Goal: Transaction & Acquisition: Book appointment/travel/reservation

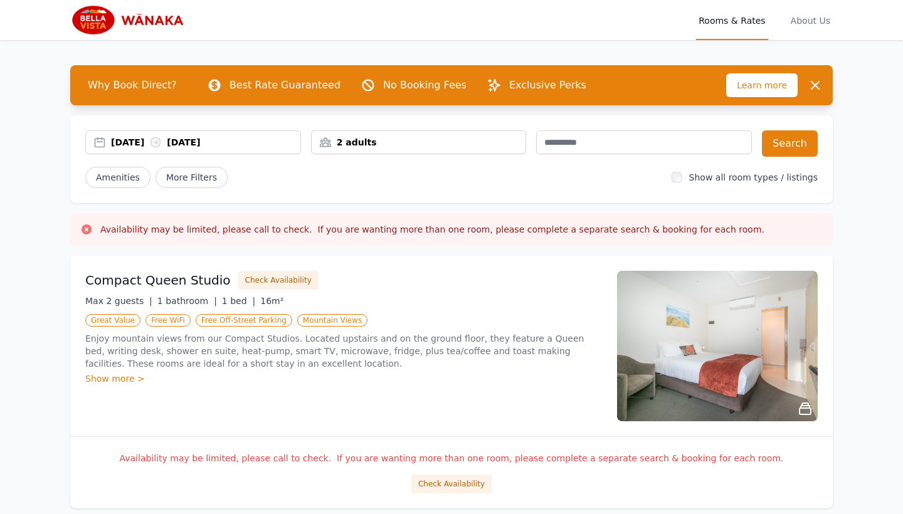
click at [343, 137] on div "2 adults" at bounding box center [419, 142] width 215 height 13
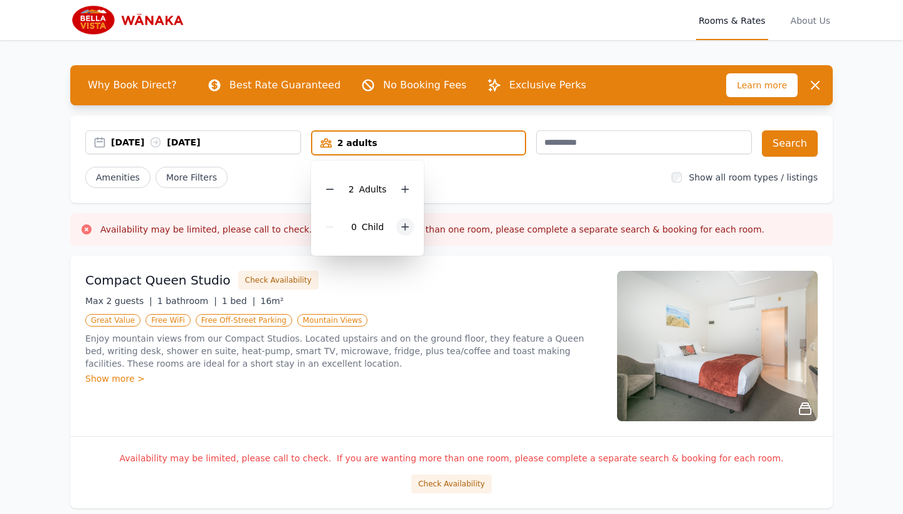
click at [399, 224] on div at bounding box center [406, 227] width 18 height 18
click at [399, 224] on div "2 Child ren" at bounding box center [372, 227] width 102 height 38
click at [413, 221] on div at bounding box center [415, 227] width 18 height 18
click at [408, 332] on div "Compact Queen Studio Check Availability Max 2 guests | 1 bathroom | 1 bed | 16m…" at bounding box center [343, 346] width 517 height 151
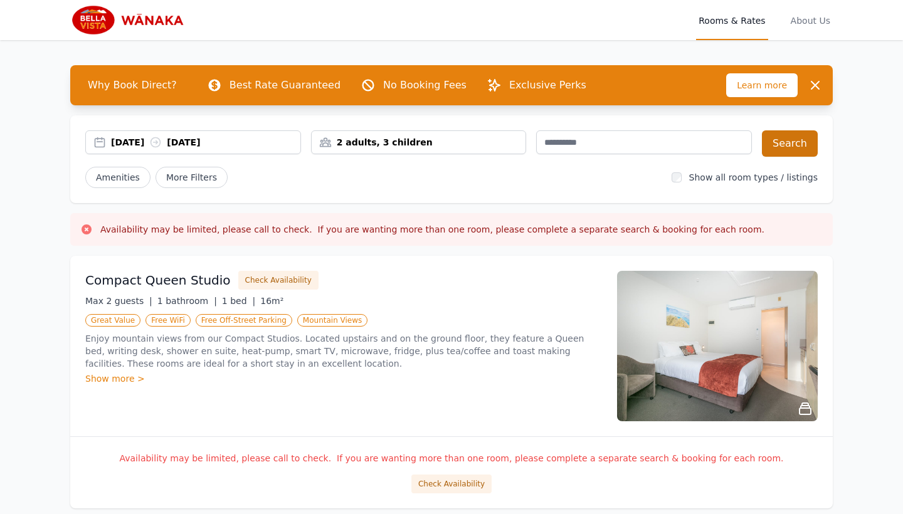
click at [789, 134] on button "Search" at bounding box center [790, 143] width 56 height 26
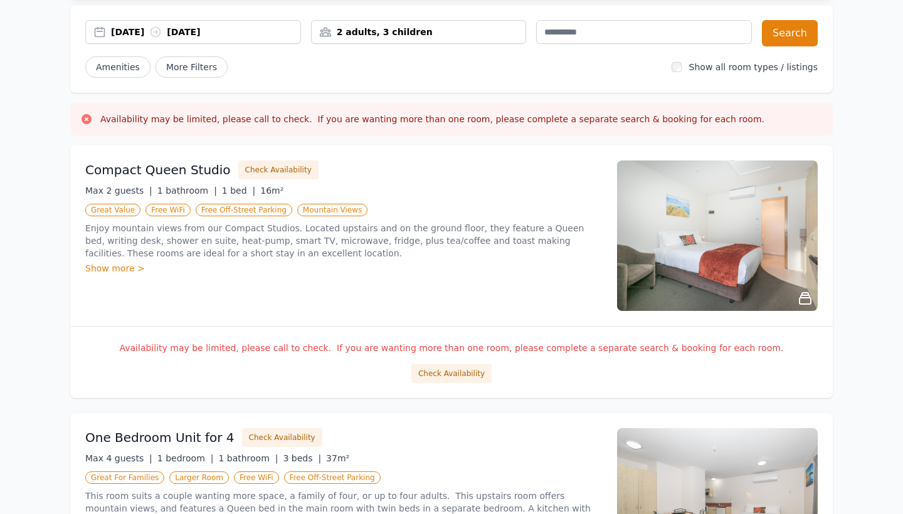
scroll to position [112, 0]
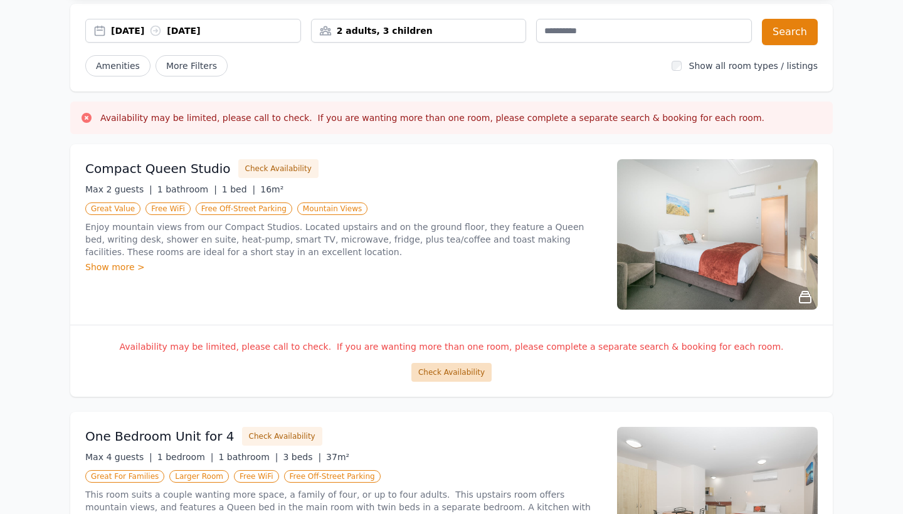
click at [458, 372] on button "Check Availability" at bounding box center [452, 372] width 80 height 19
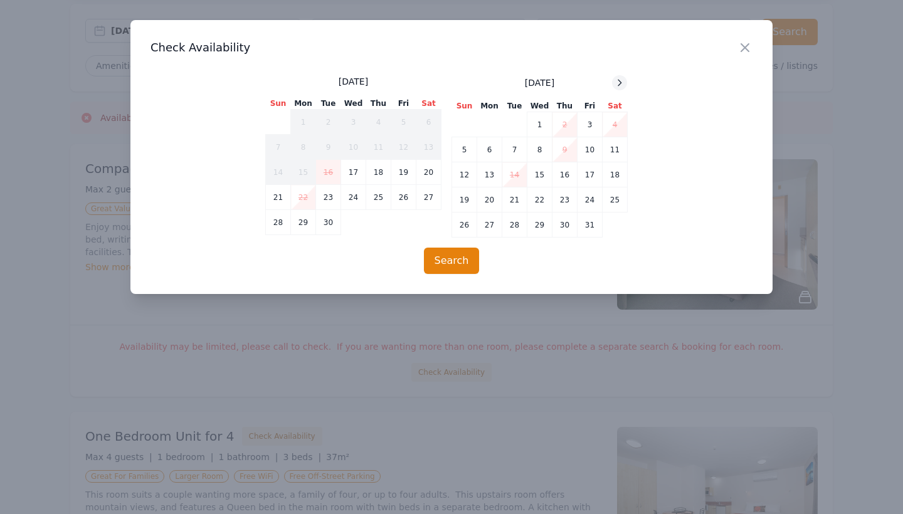
click at [621, 78] on icon at bounding box center [620, 83] width 10 height 10
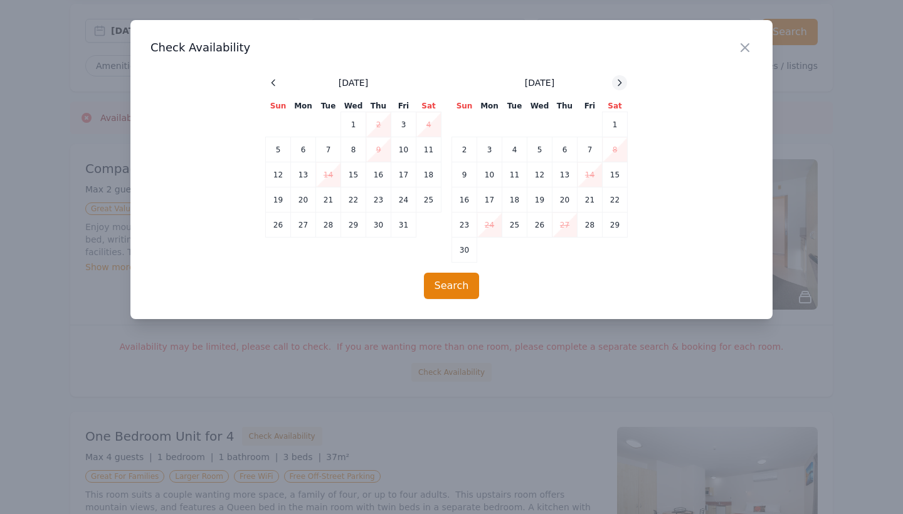
click at [621, 78] on icon at bounding box center [620, 83] width 10 height 10
click at [405, 223] on td "28" at bounding box center [403, 225] width 25 height 25
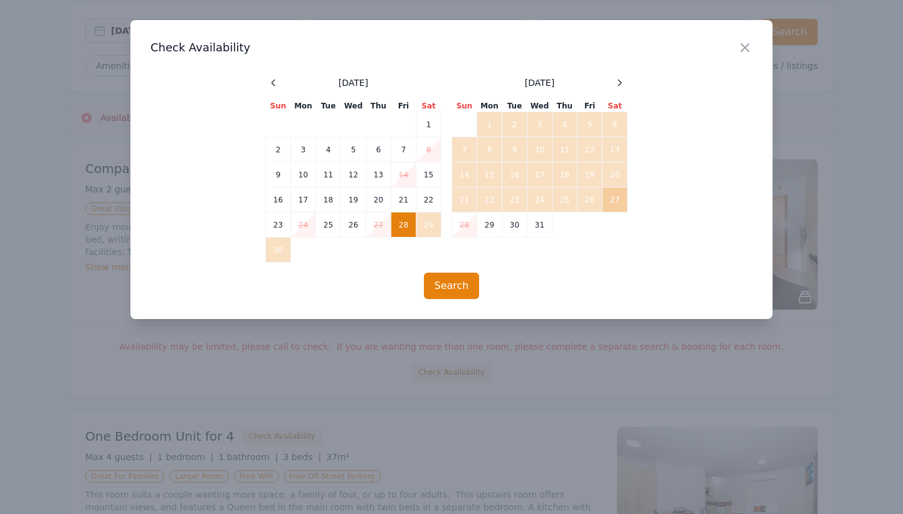
click at [616, 197] on td "27" at bounding box center [615, 200] width 25 height 25
click at [488, 233] on td "29" at bounding box center [489, 225] width 25 height 25
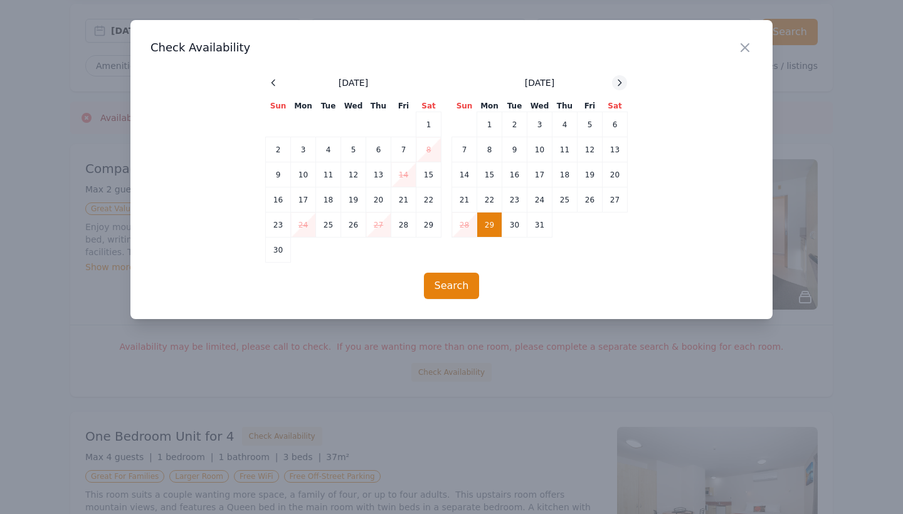
click at [618, 84] on icon at bounding box center [620, 83] width 10 height 10
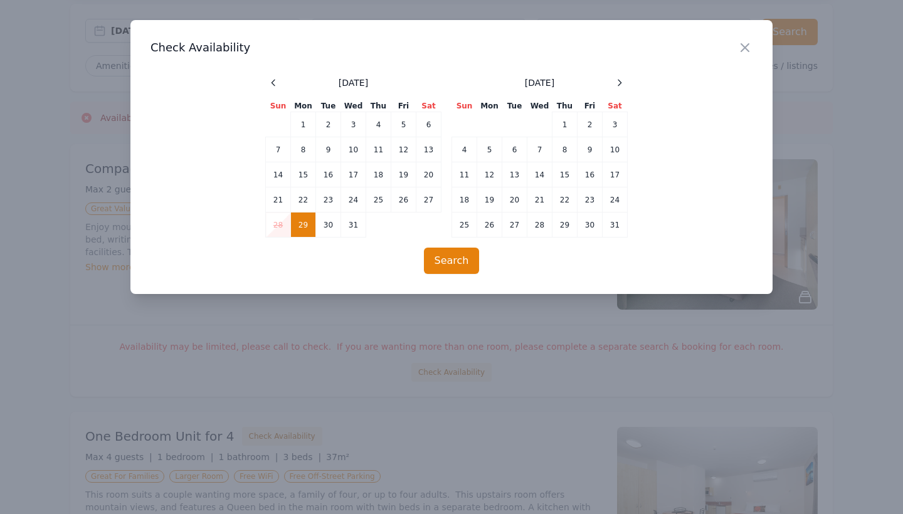
click at [496, 412] on div at bounding box center [451, 257] width 903 height 514
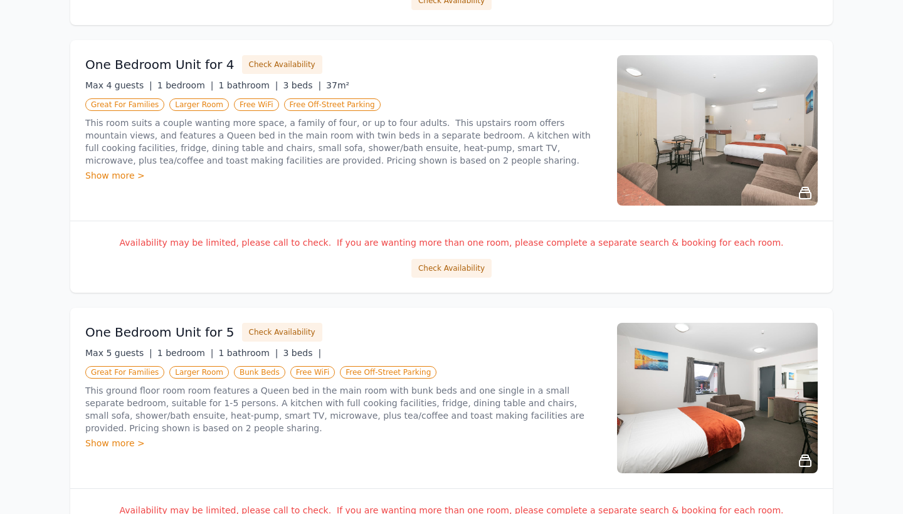
scroll to position [486, 0]
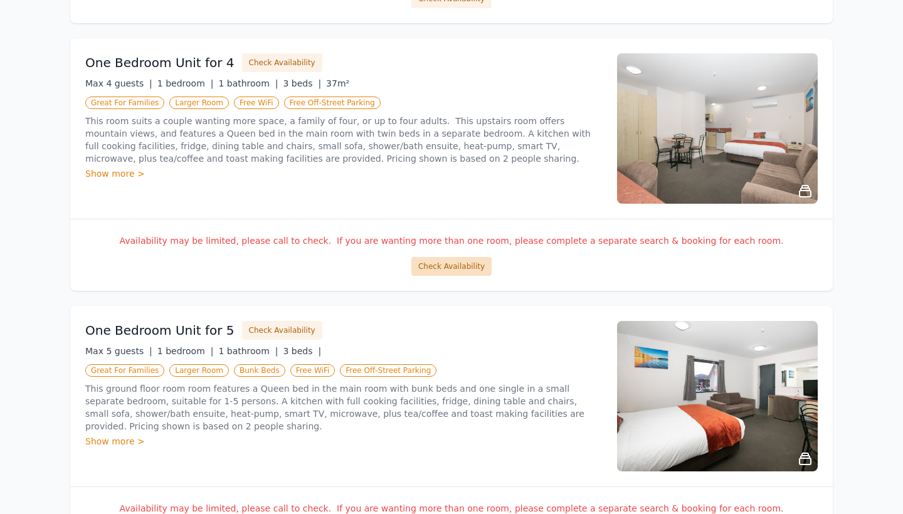
click at [460, 269] on button "Check Availability" at bounding box center [452, 266] width 80 height 19
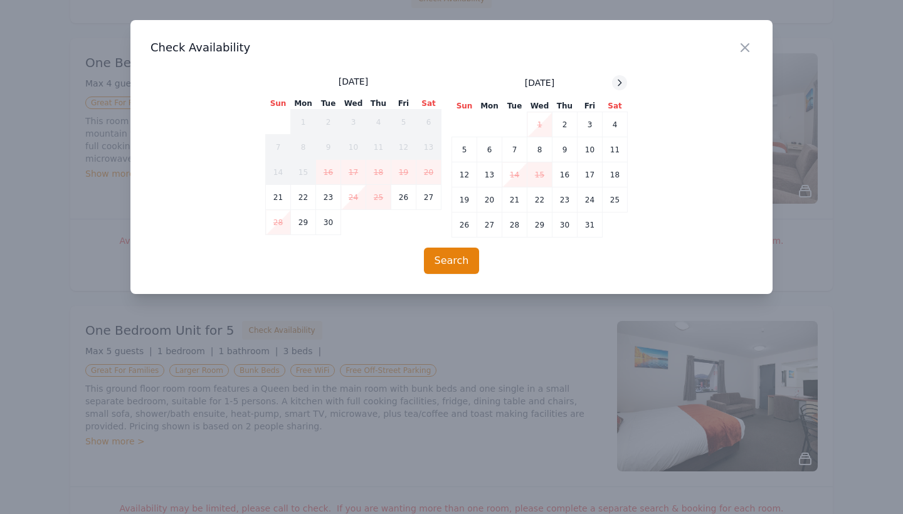
click at [619, 89] on div at bounding box center [619, 82] width 15 height 15
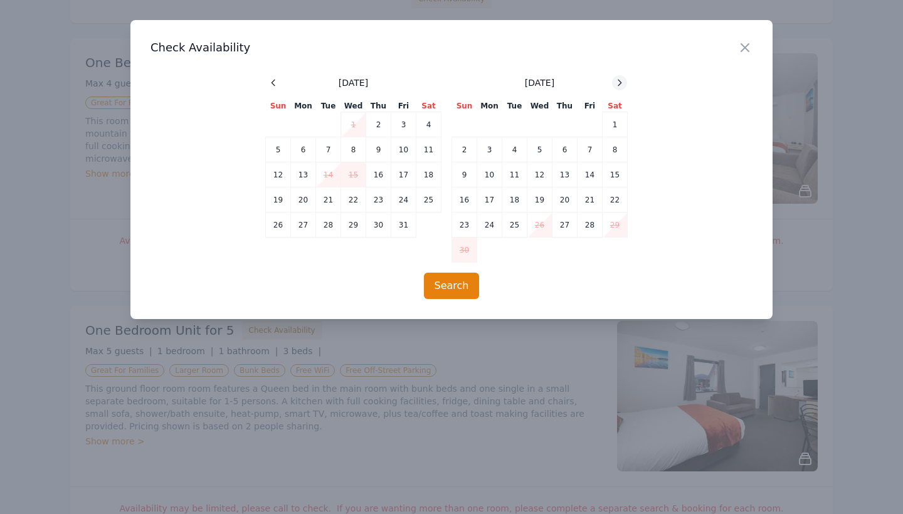
click at [619, 89] on div at bounding box center [619, 82] width 15 height 15
click at [460, 432] on div at bounding box center [451, 257] width 903 height 514
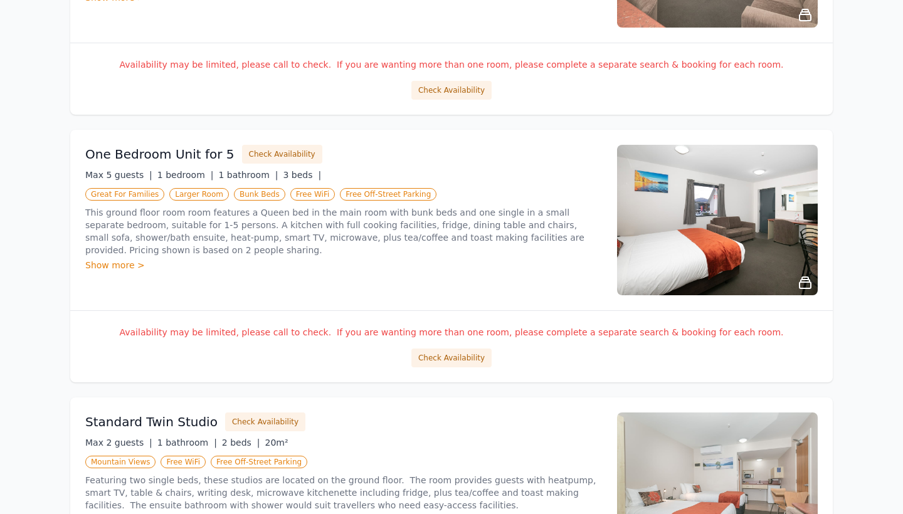
scroll to position [661, 0]
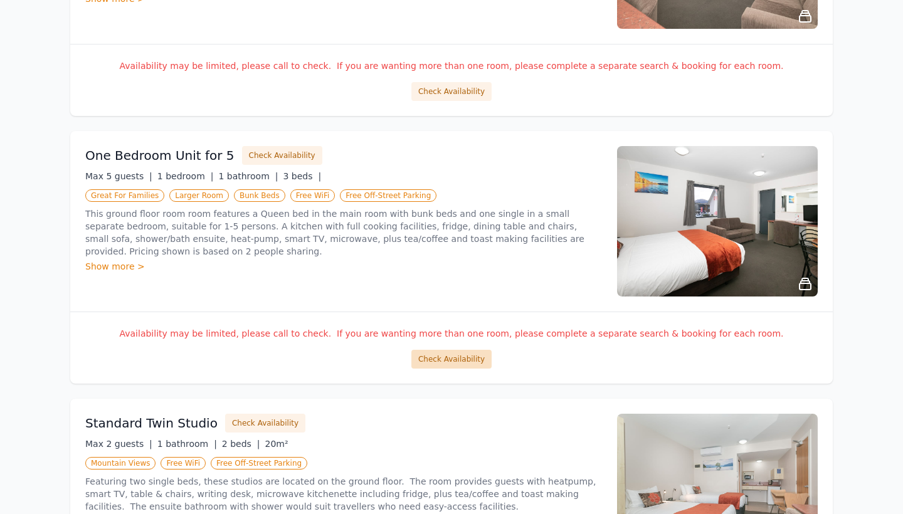
click at [438, 357] on button "Check Availability" at bounding box center [452, 359] width 80 height 19
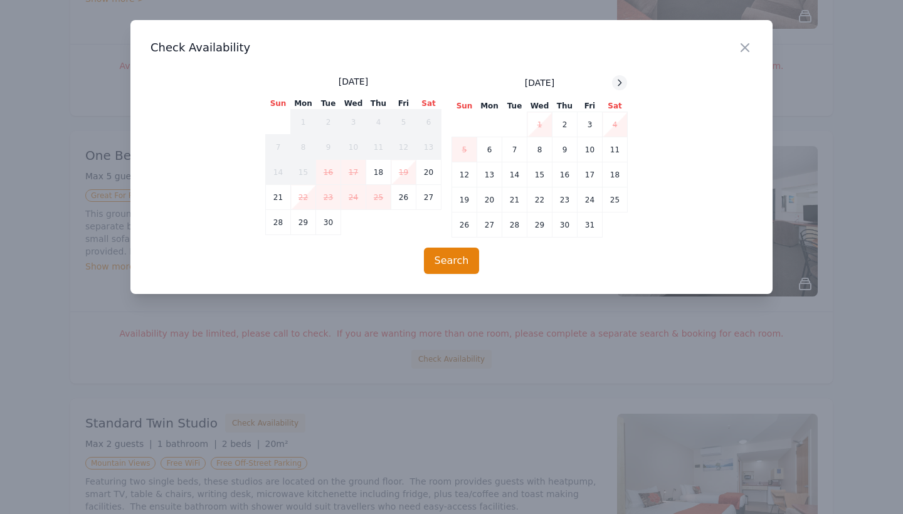
click at [620, 86] on icon at bounding box center [620, 83] width 10 height 10
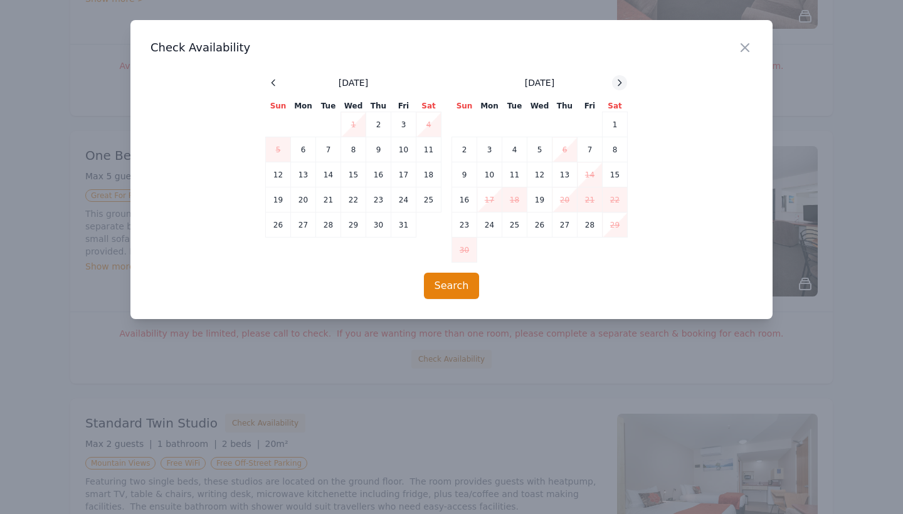
click at [620, 86] on icon at bounding box center [620, 83] width 10 height 10
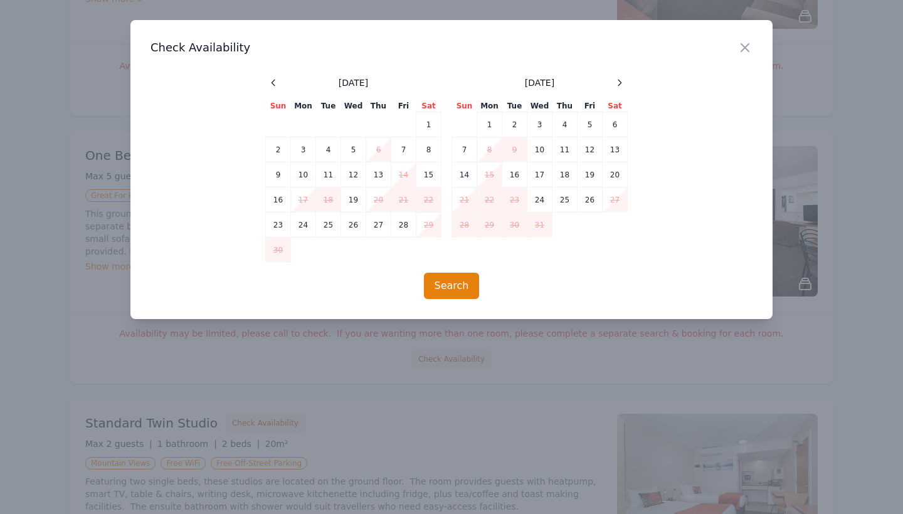
click at [496, 393] on div at bounding box center [451, 257] width 903 height 514
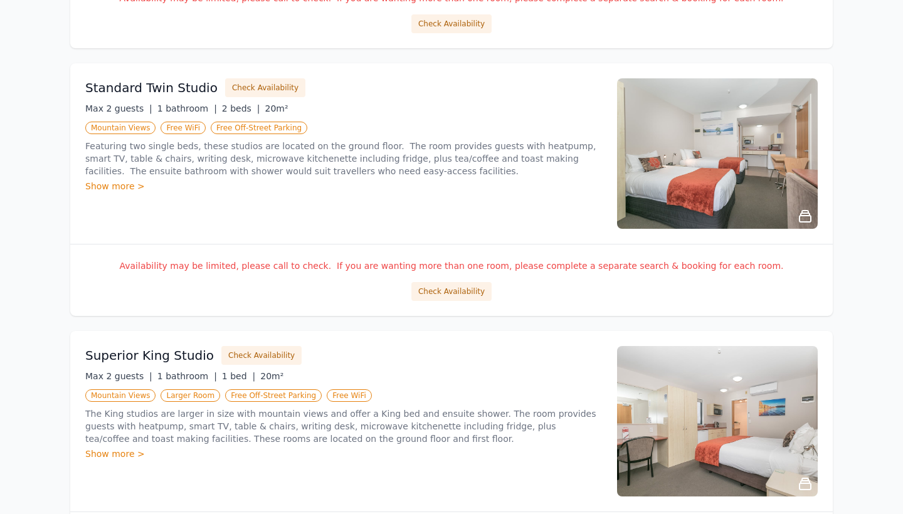
scroll to position [996, 0]
click at [441, 288] on button "Check Availability" at bounding box center [452, 292] width 80 height 19
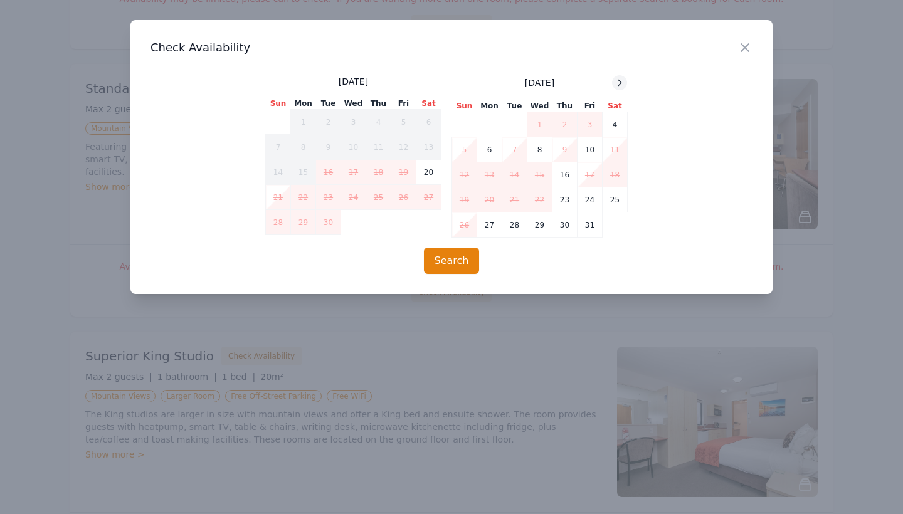
click at [619, 82] on icon at bounding box center [620, 83] width 10 height 10
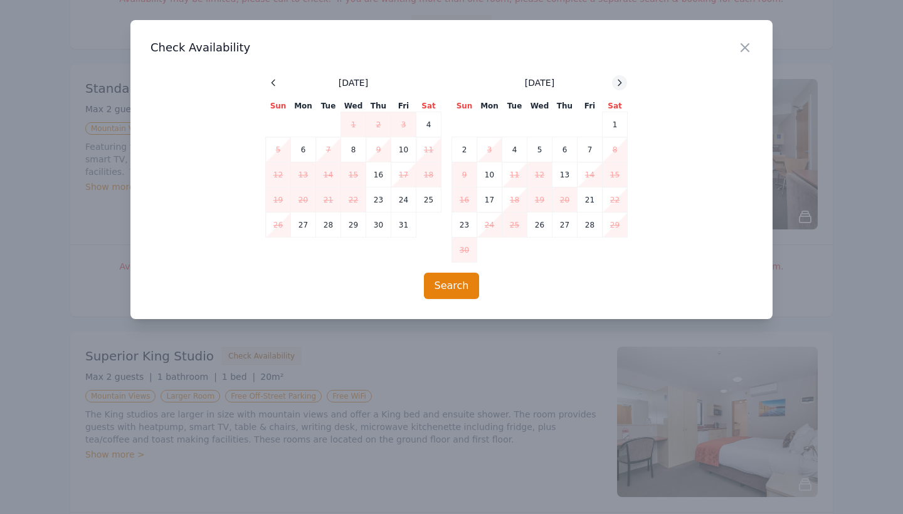
click at [619, 82] on icon at bounding box center [620, 83] width 10 height 10
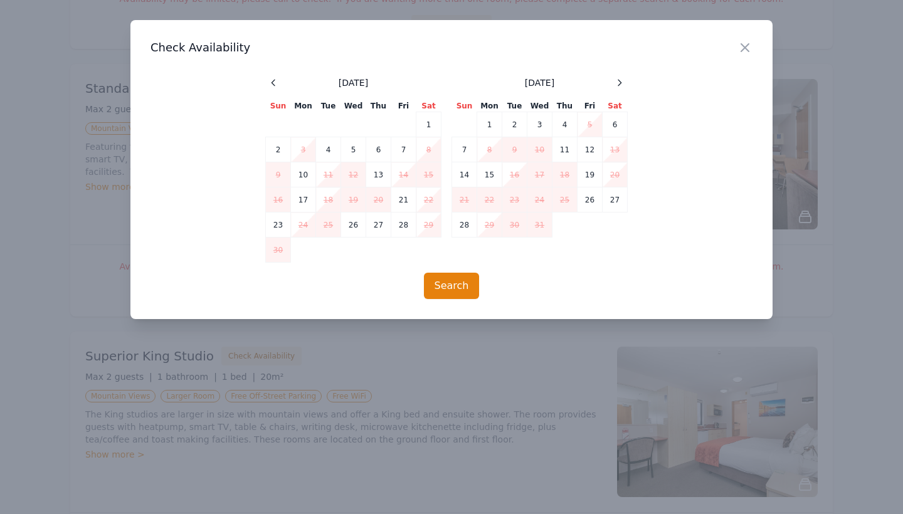
click at [534, 489] on div at bounding box center [451, 257] width 903 height 514
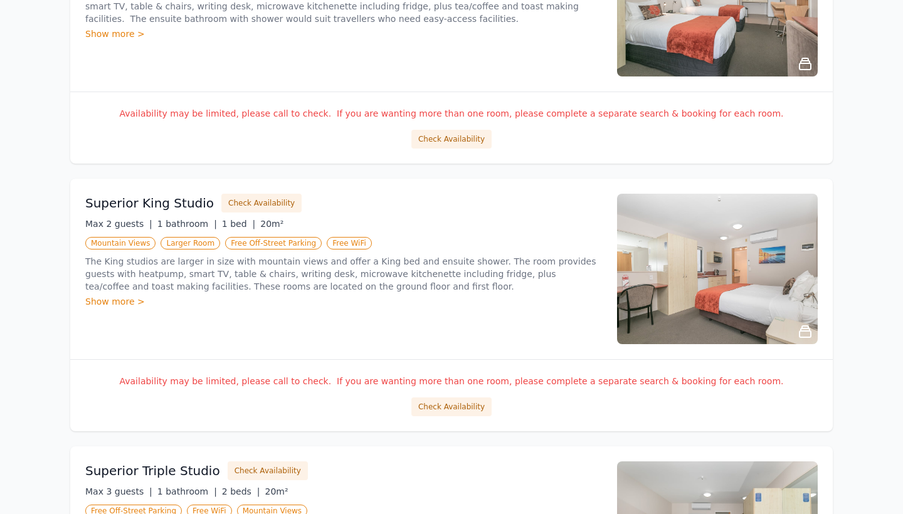
scroll to position [1152, 0]
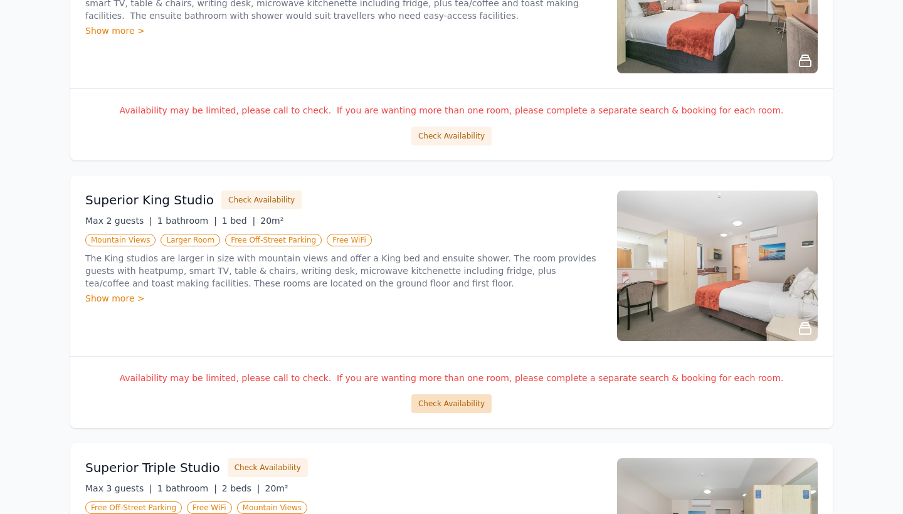
click at [456, 406] on button "Check Availability" at bounding box center [452, 404] width 80 height 19
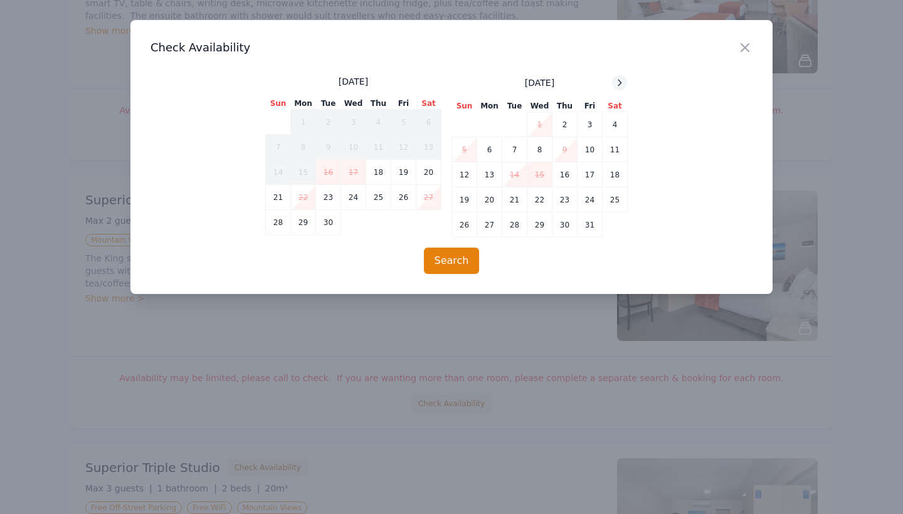
click at [622, 80] on icon at bounding box center [620, 83] width 10 height 10
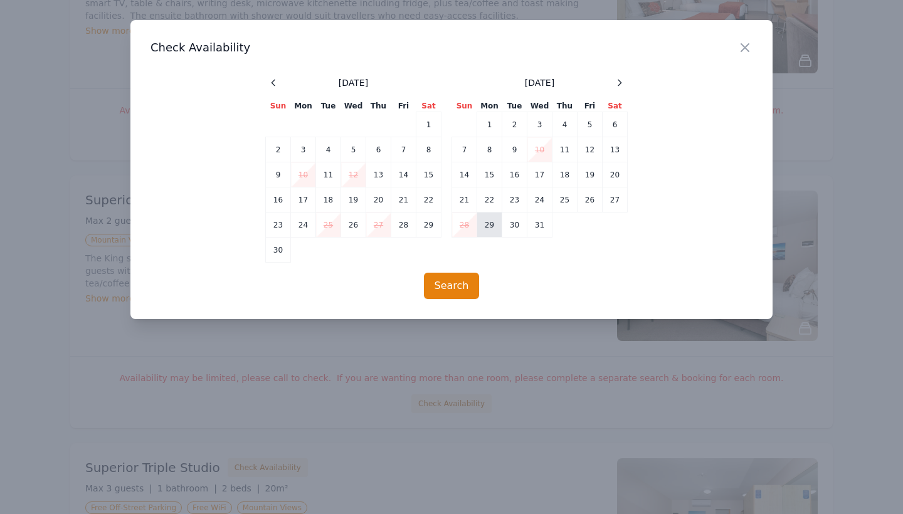
click at [492, 226] on td "29" at bounding box center [489, 225] width 25 height 25
click at [622, 80] on icon at bounding box center [620, 83] width 10 height 10
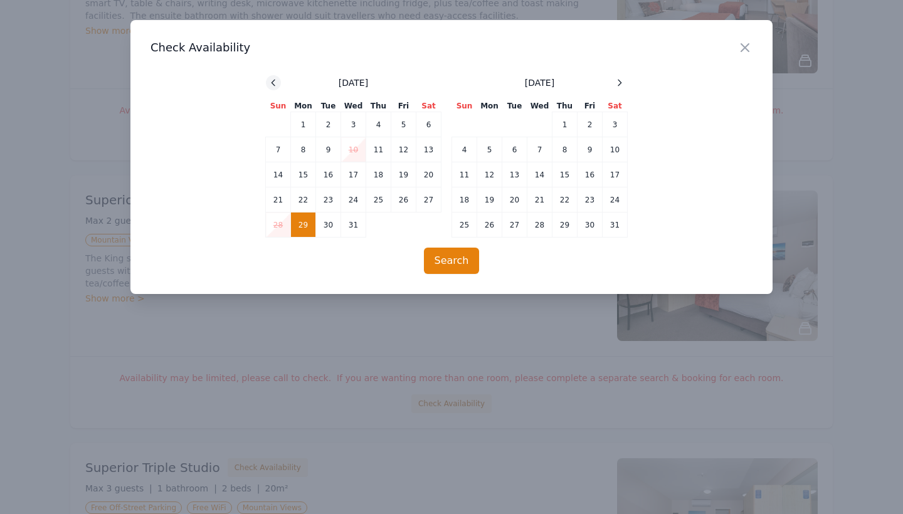
click at [277, 83] on icon at bounding box center [274, 83] width 10 height 10
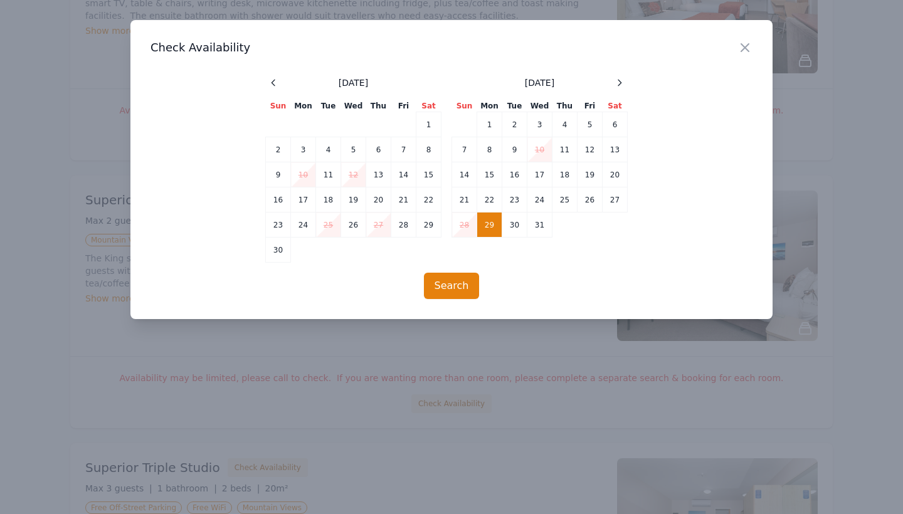
click at [464, 223] on td "28" at bounding box center [464, 225] width 25 height 25
click at [622, 97] on div "December 2025 Sun Mon Tue Wed Thu Fri Sat 1 2 3 4 5 6 7 8 9 10 11 12 13 14 15 1…" at bounding box center [540, 169] width 176 height 188
click at [622, 88] on div at bounding box center [619, 82] width 15 height 15
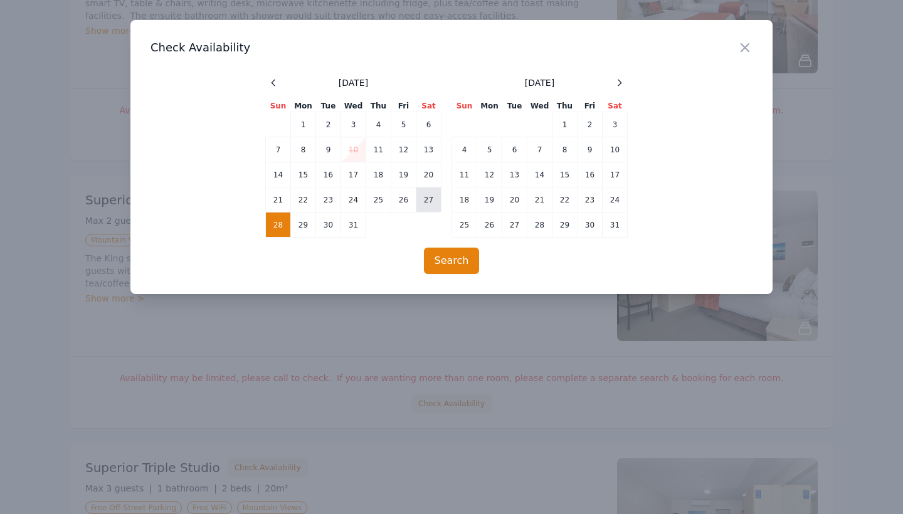
click at [423, 203] on td "27" at bounding box center [429, 200] width 25 height 25
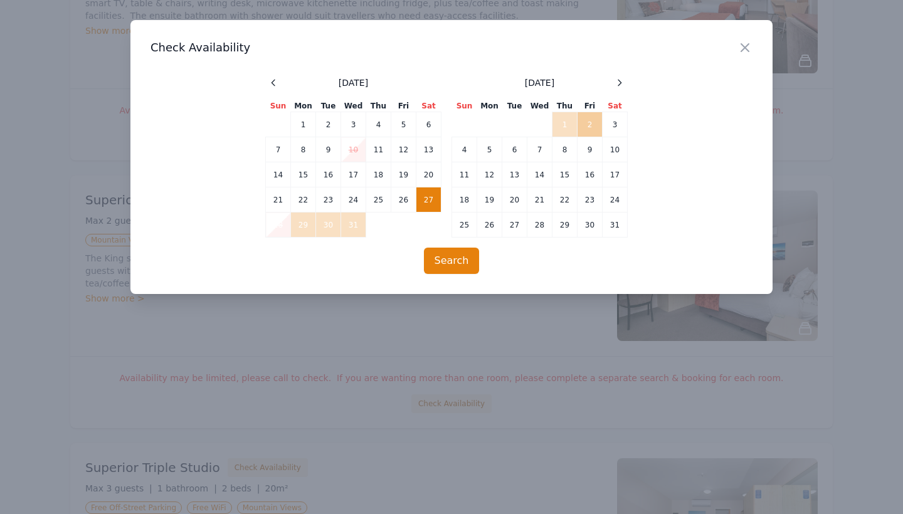
click at [590, 127] on td "2" at bounding box center [590, 124] width 25 height 25
click at [447, 259] on button "Search" at bounding box center [452, 261] width 56 height 26
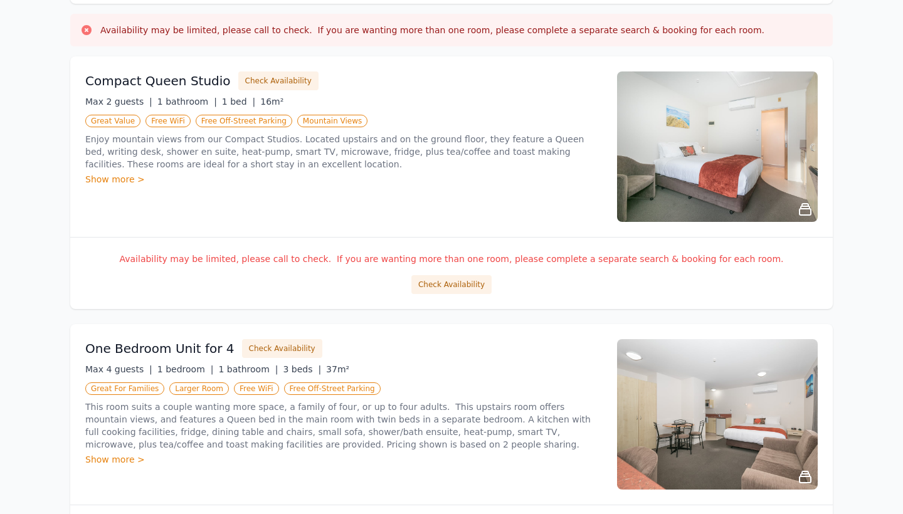
scroll to position [203, 0]
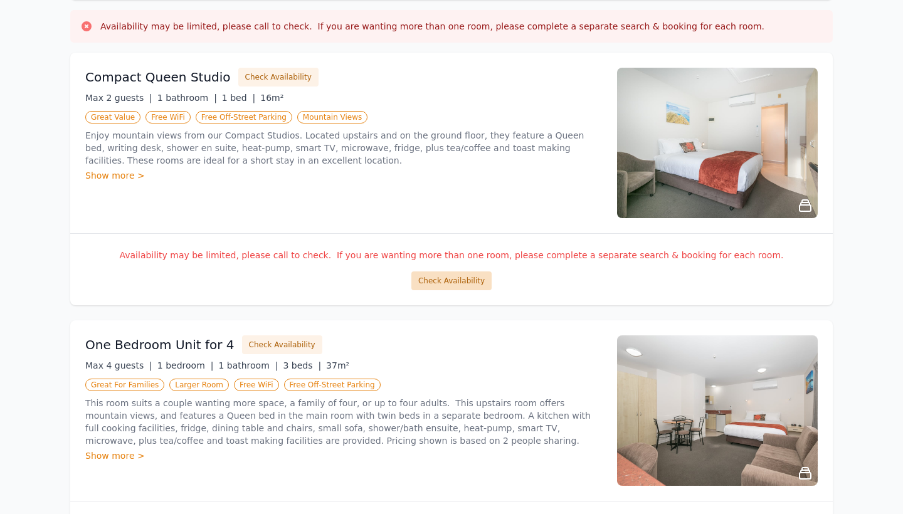
click at [454, 275] on button "Check Availability" at bounding box center [452, 281] width 80 height 19
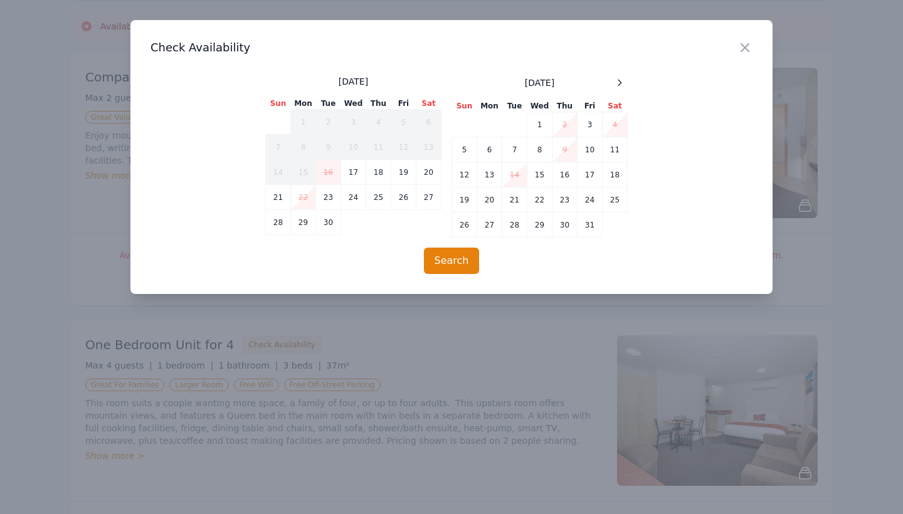
click at [733, 51] on h3 "Check Availability" at bounding box center [452, 47] width 602 height 15
click at [750, 46] on icon "button" at bounding box center [745, 47] width 15 height 15
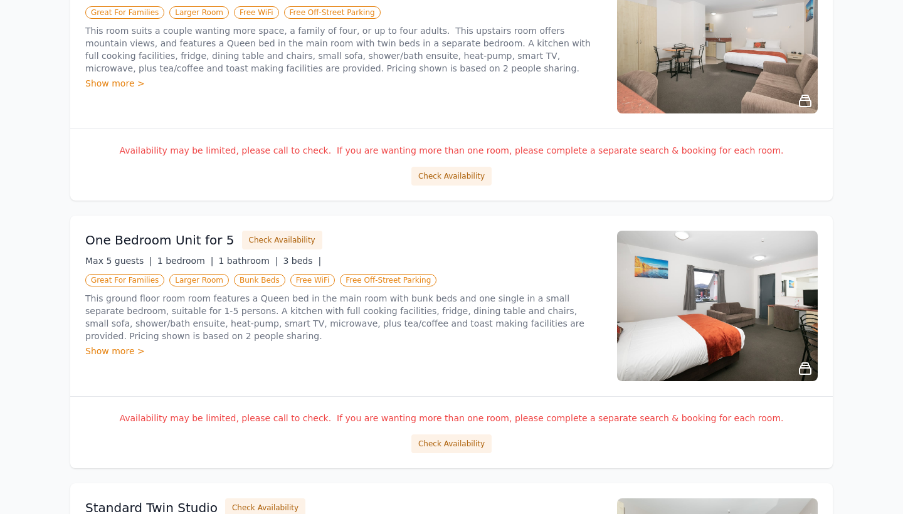
scroll to position [590, 0]
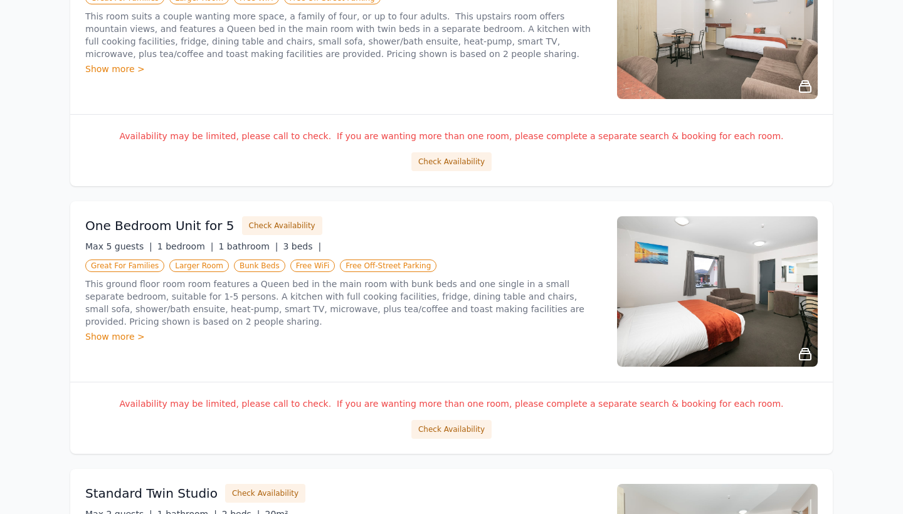
click at [537, 337] on div "Show more >" at bounding box center [343, 337] width 517 height 13
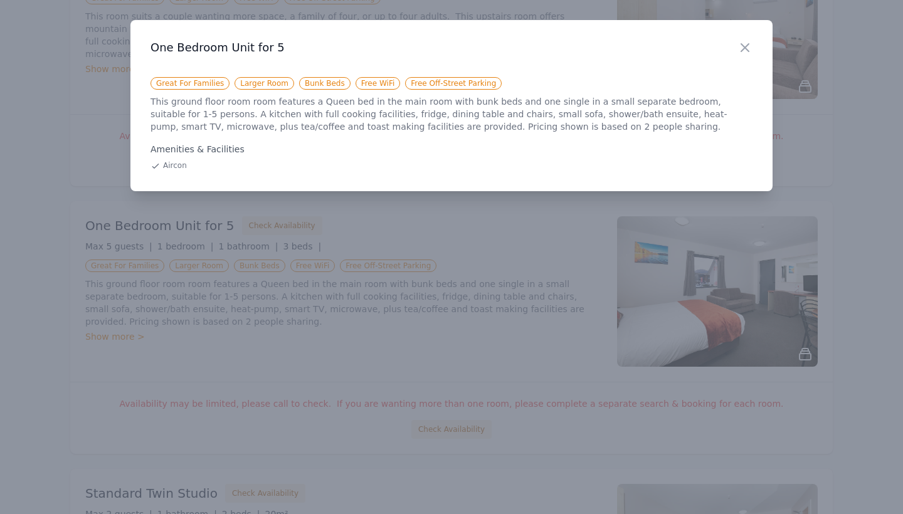
click at [485, 267] on div at bounding box center [451, 257] width 903 height 514
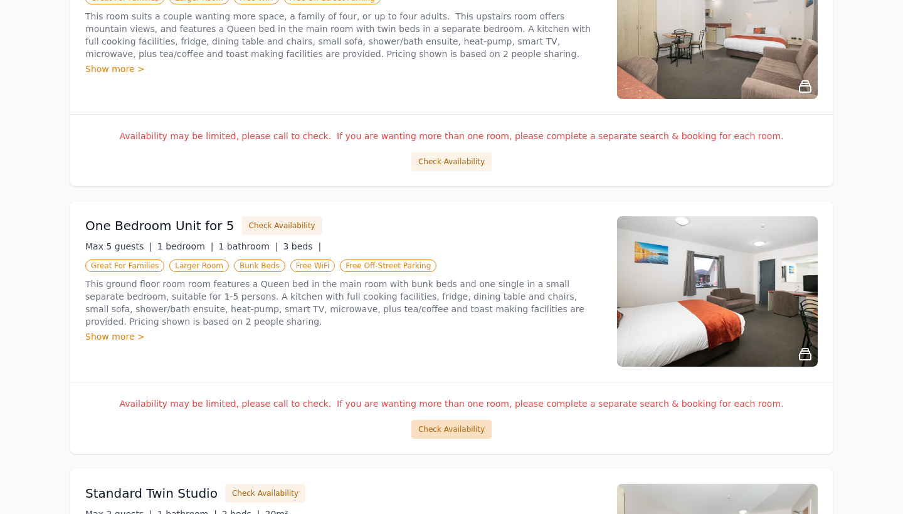
click at [455, 439] on button "Check Availability" at bounding box center [452, 429] width 80 height 19
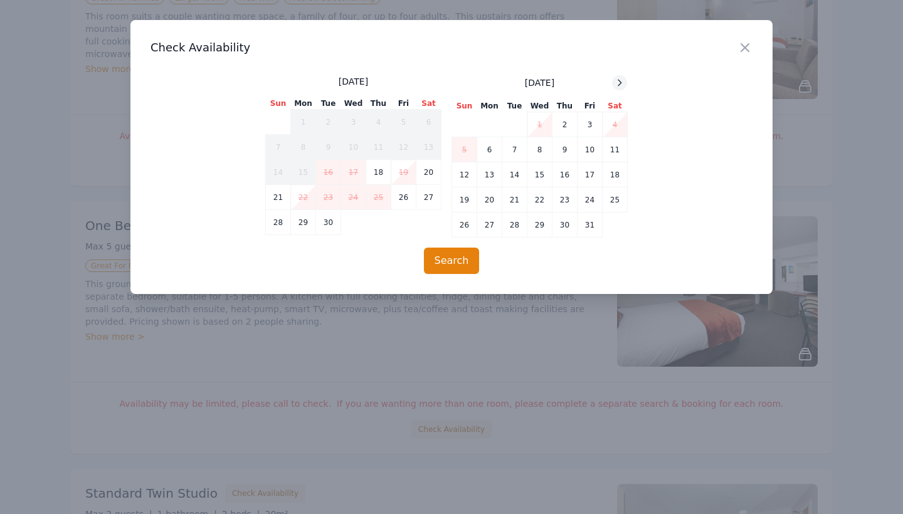
click at [615, 87] on icon at bounding box center [620, 83] width 10 height 10
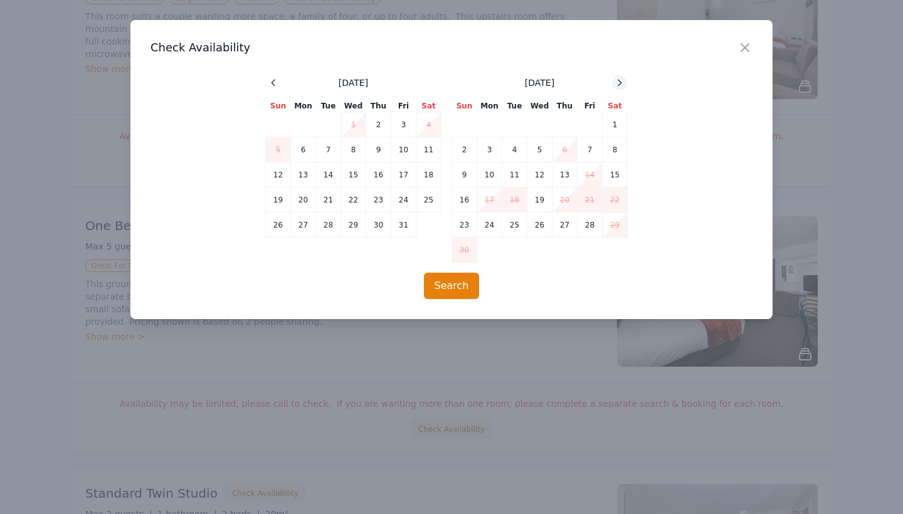
click at [620, 84] on icon at bounding box center [620, 83] width 3 height 6
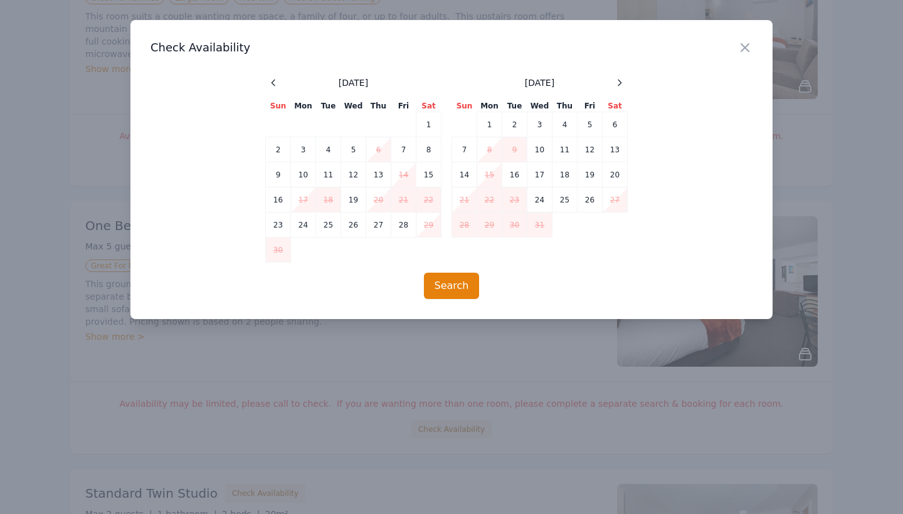
click at [535, 496] on div at bounding box center [451, 257] width 903 height 514
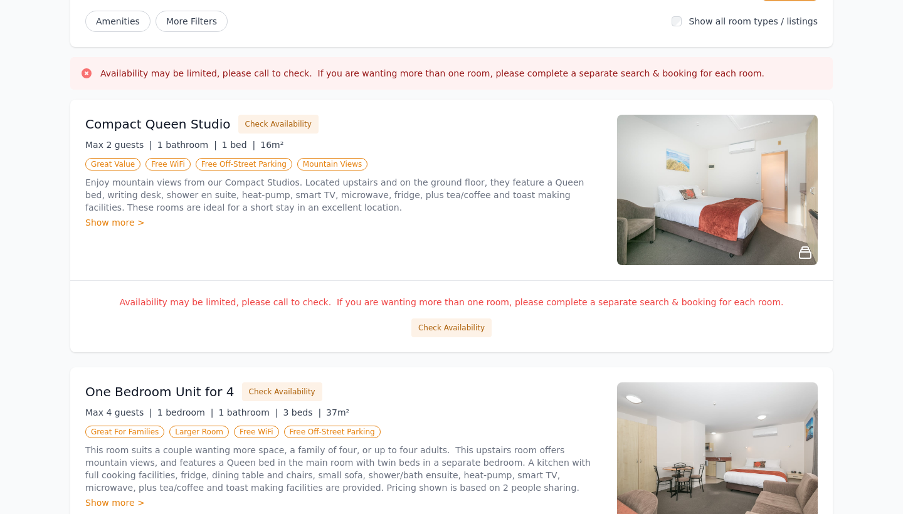
scroll to position [157, 0]
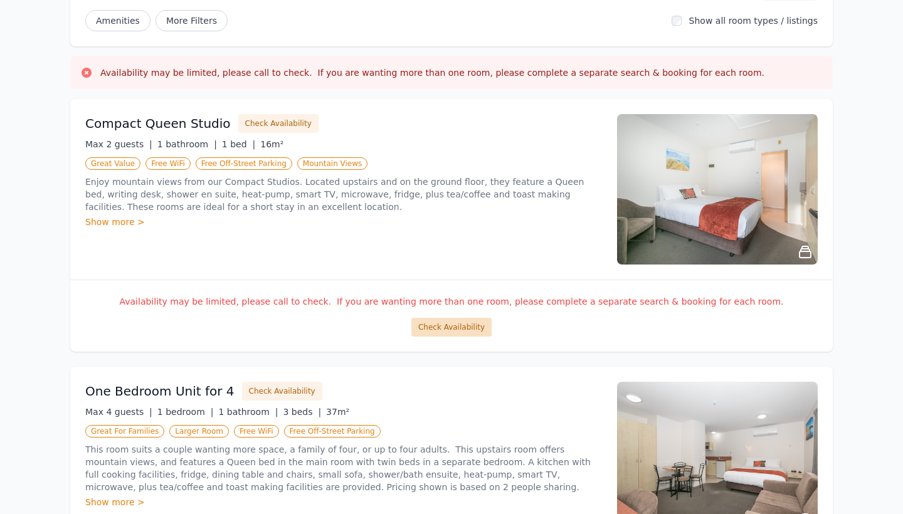
click at [443, 331] on button "Check Availability" at bounding box center [452, 327] width 80 height 19
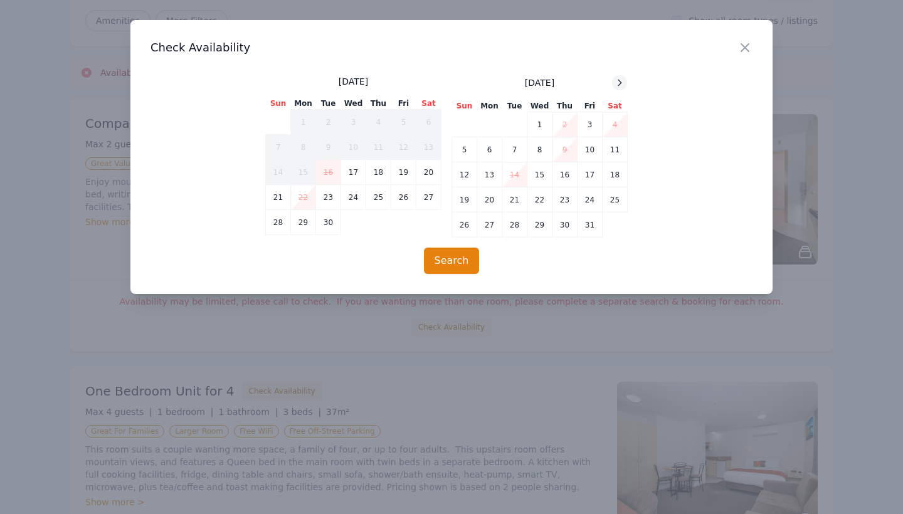
click at [619, 89] on div at bounding box center [619, 82] width 15 height 15
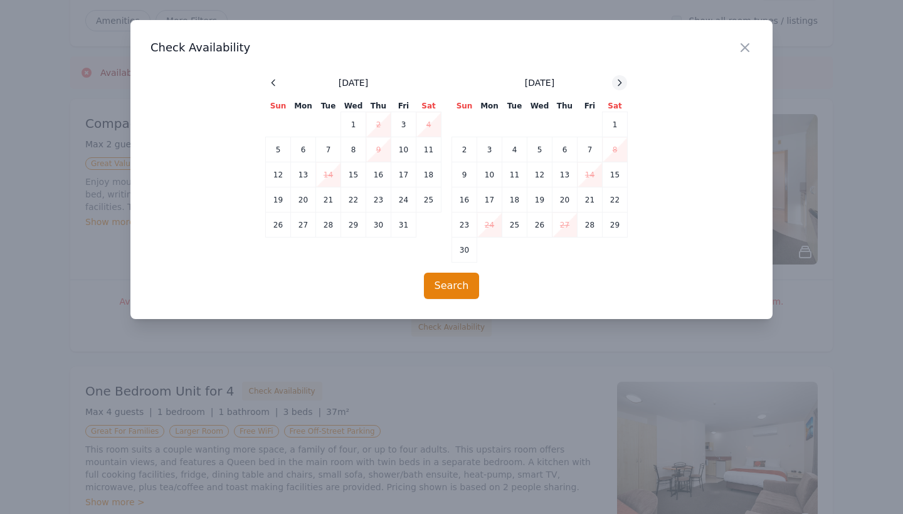
click at [619, 89] on div at bounding box center [619, 82] width 15 height 15
click at [270, 83] on icon at bounding box center [274, 83] width 10 height 10
click at [617, 82] on icon at bounding box center [620, 83] width 10 height 10
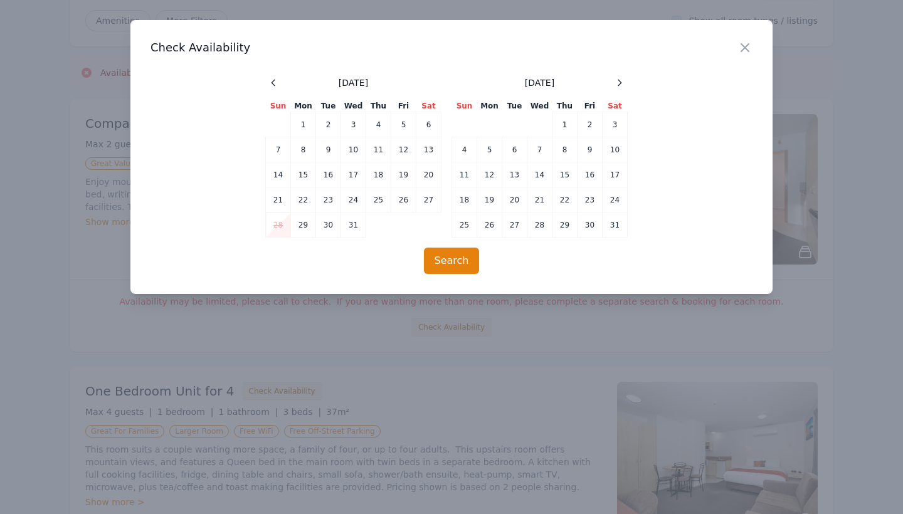
click at [370, 389] on div at bounding box center [451, 257] width 903 height 514
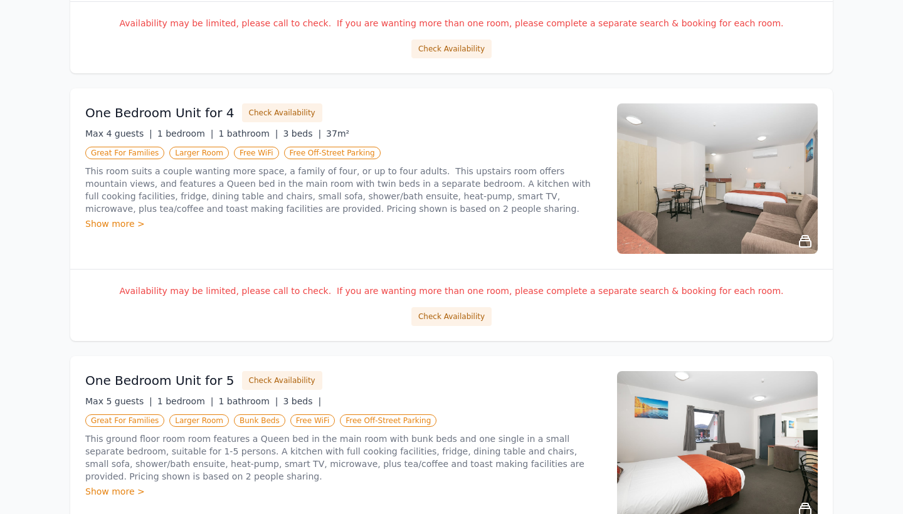
scroll to position [435, 0]
click at [446, 320] on button "Check Availability" at bounding box center [452, 317] width 80 height 19
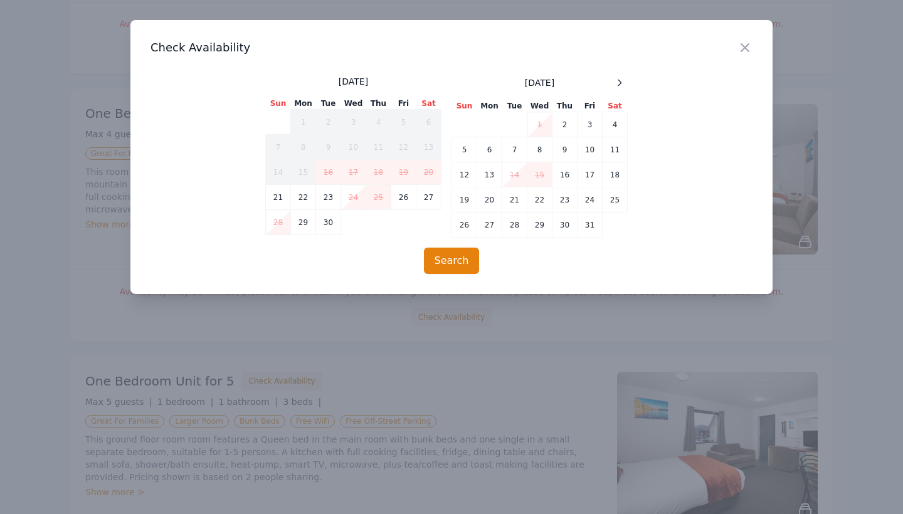
click at [627, 78] on div "September 2025 Sun Mon Tue Wed Thu Fri Sat 1 2 3 4 5 6 7 8 9 10 11 12 13 14 15 …" at bounding box center [451, 156] width 373 height 162
click at [615, 79] on icon at bounding box center [620, 83] width 10 height 10
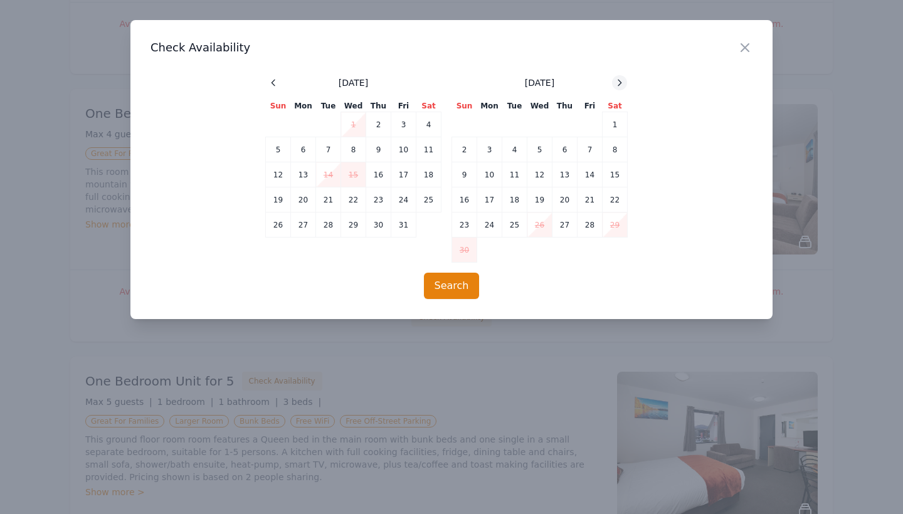
click at [615, 79] on icon at bounding box center [620, 83] width 10 height 10
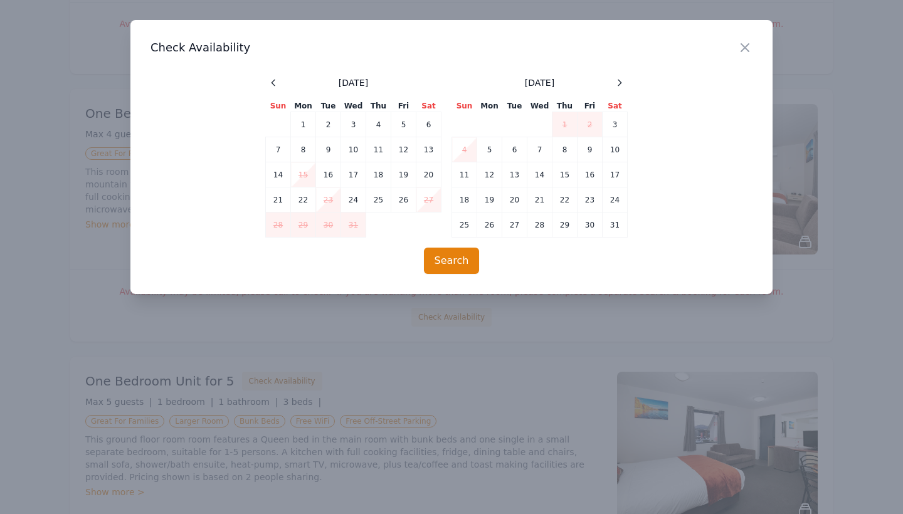
click at [445, 343] on div at bounding box center [451, 257] width 903 height 514
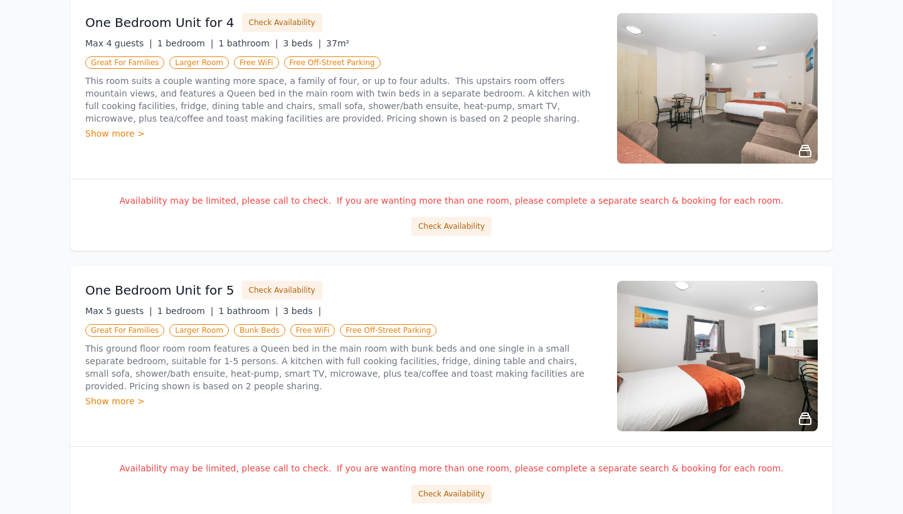
scroll to position [604, 0]
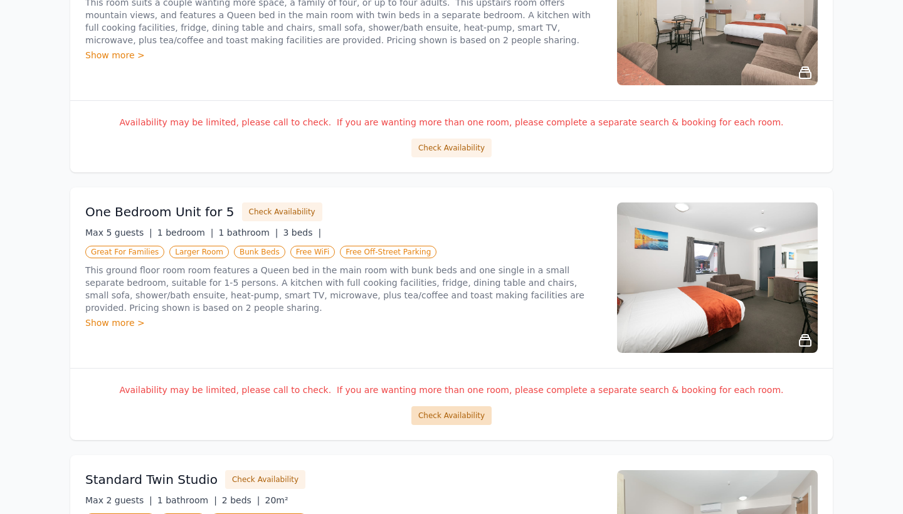
click at [448, 416] on button "Check Availability" at bounding box center [452, 416] width 80 height 19
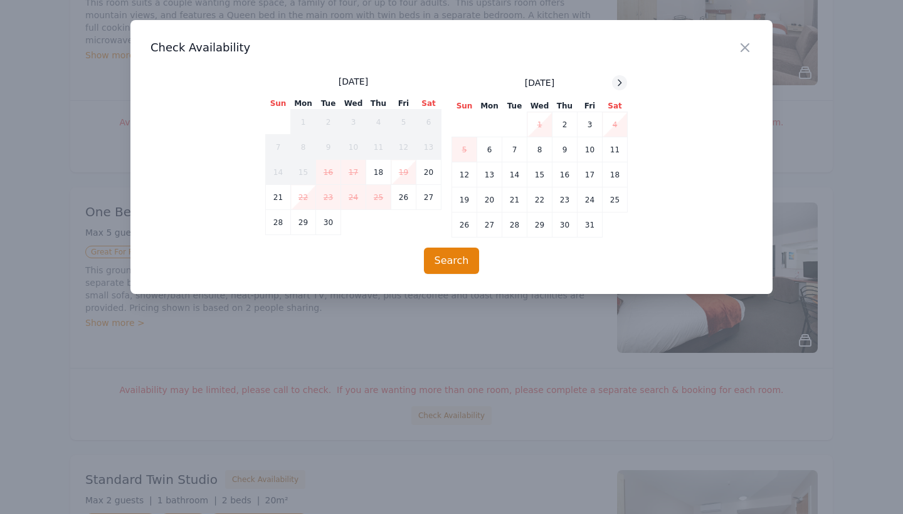
click at [619, 83] on icon at bounding box center [620, 83] width 10 height 10
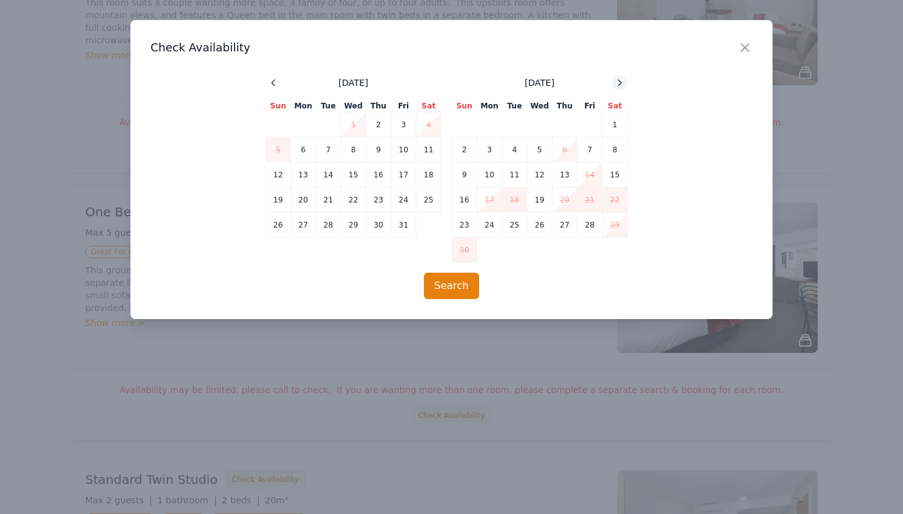
click at [619, 83] on icon at bounding box center [620, 83] width 10 height 10
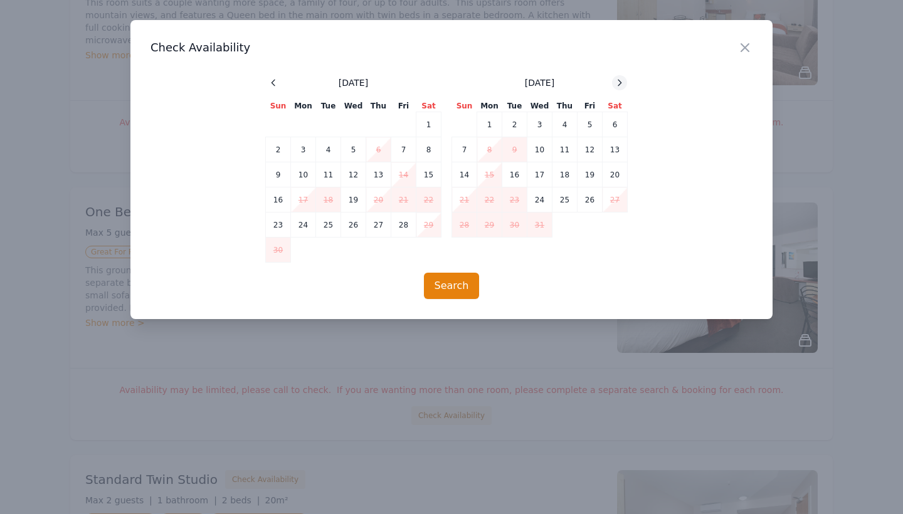
click at [619, 83] on icon at bounding box center [620, 83] width 10 height 10
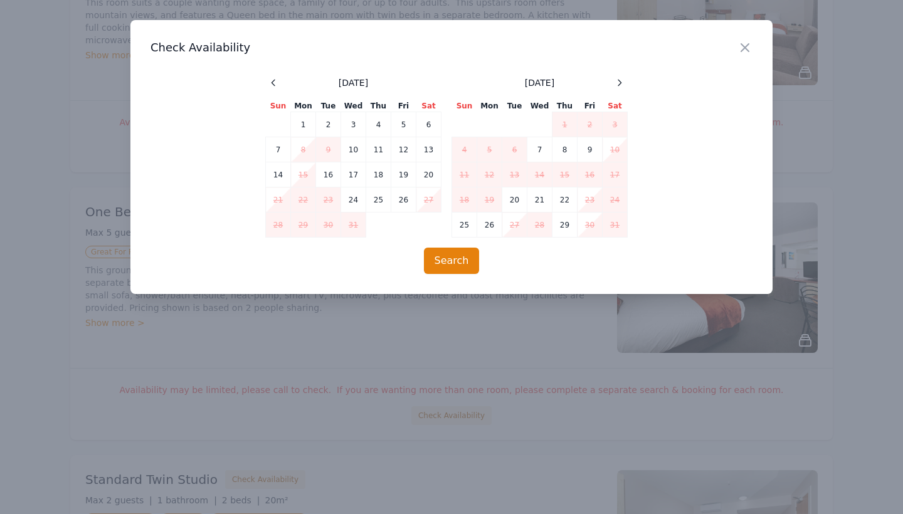
click at [412, 379] on div at bounding box center [451, 257] width 903 height 514
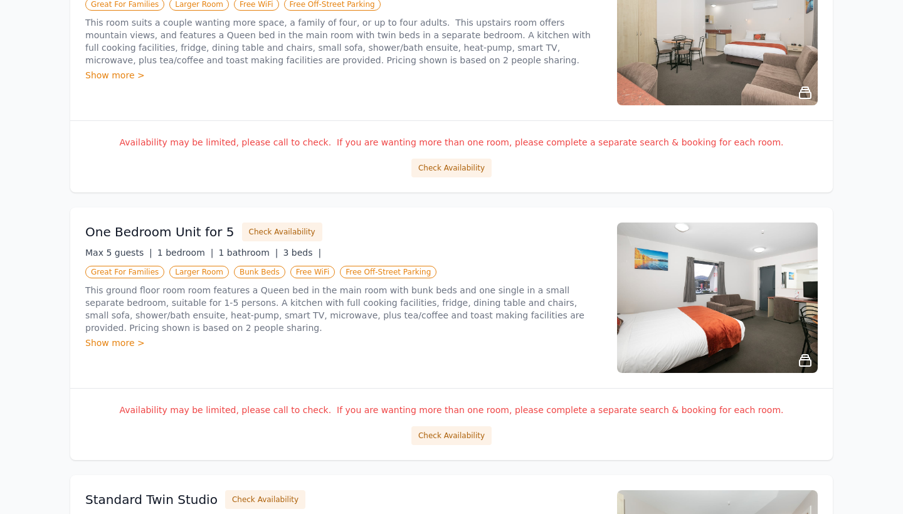
scroll to position [587, 0]
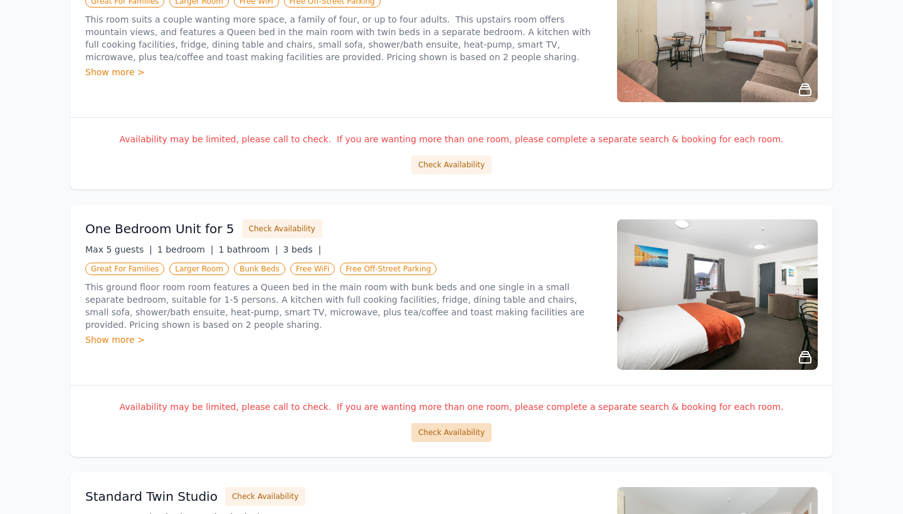
click at [448, 435] on button "Check Availability" at bounding box center [452, 432] width 80 height 19
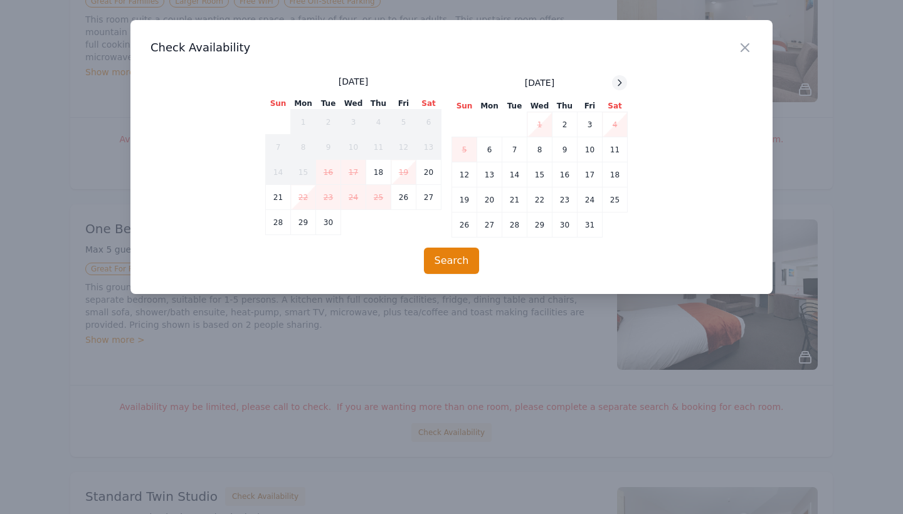
click at [621, 76] on div at bounding box center [619, 82] width 15 height 15
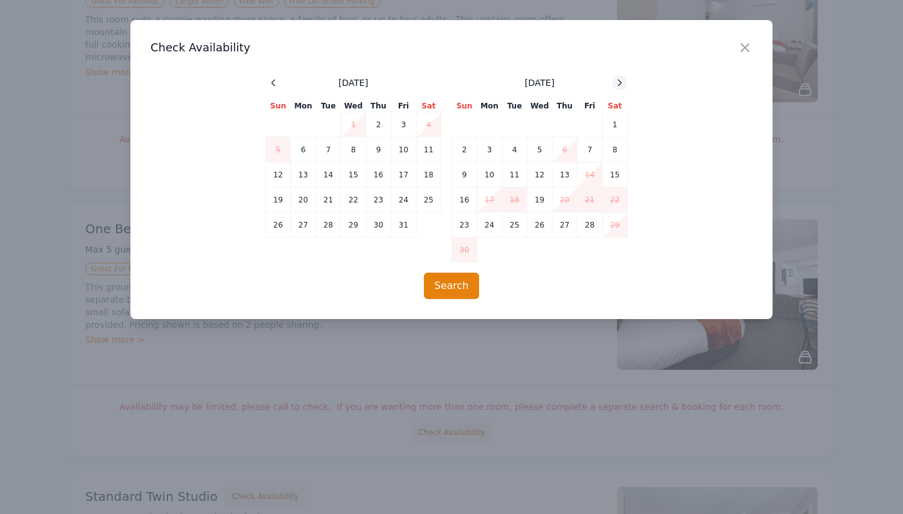
click at [621, 76] on div at bounding box center [619, 82] width 15 height 15
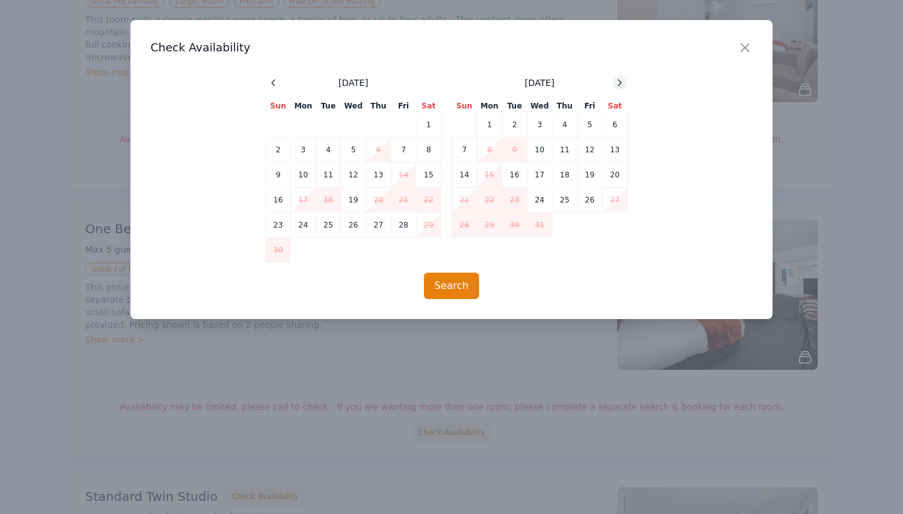
click at [621, 77] on div at bounding box center [619, 82] width 15 height 15
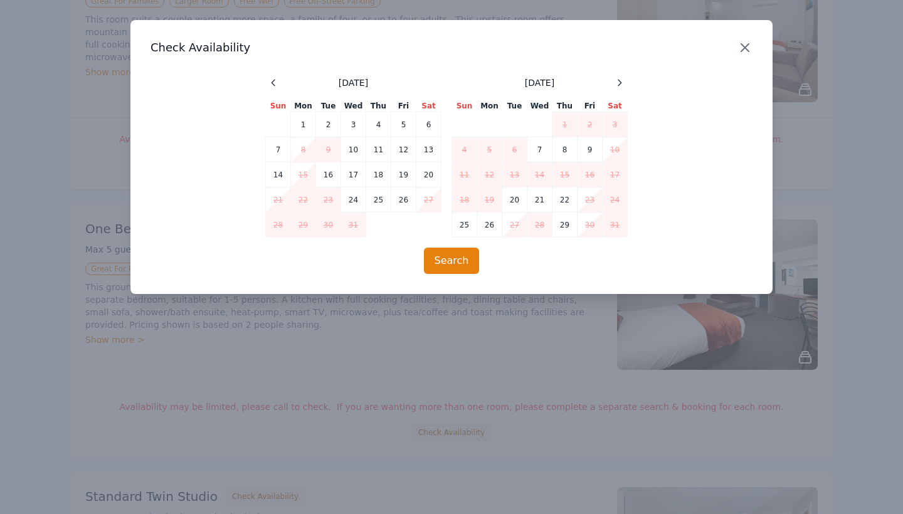
click at [742, 49] on icon "button" at bounding box center [745, 47] width 15 height 15
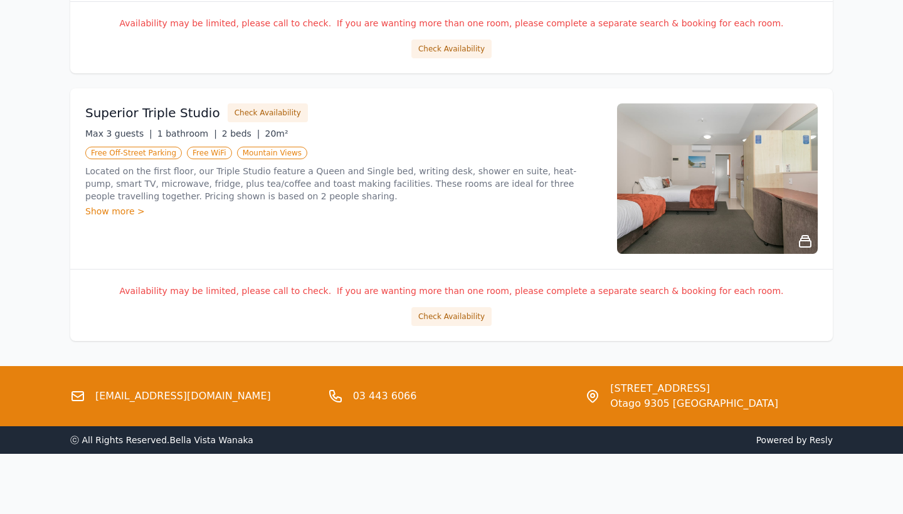
scroll to position [1507, 0]
click at [450, 313] on button "Check Availability" at bounding box center [452, 316] width 80 height 19
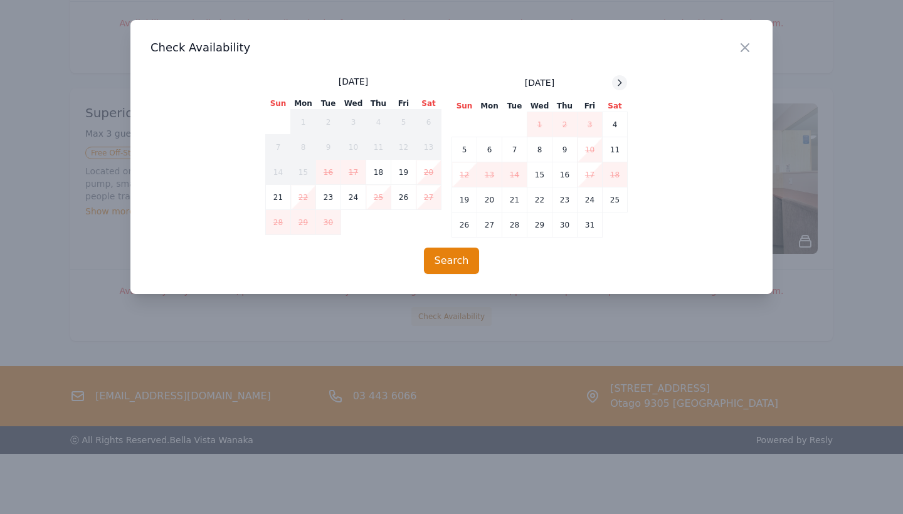
click at [617, 84] on icon at bounding box center [620, 83] width 10 height 10
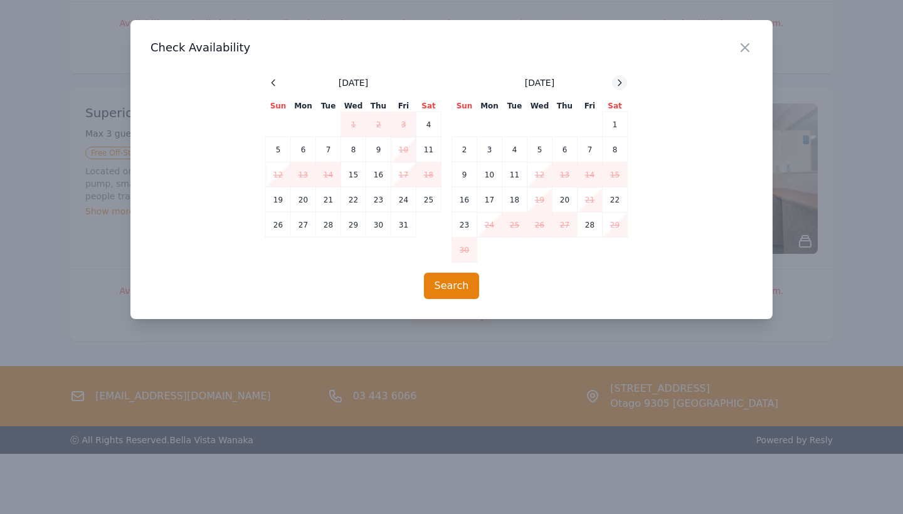
click at [617, 84] on icon at bounding box center [620, 83] width 10 height 10
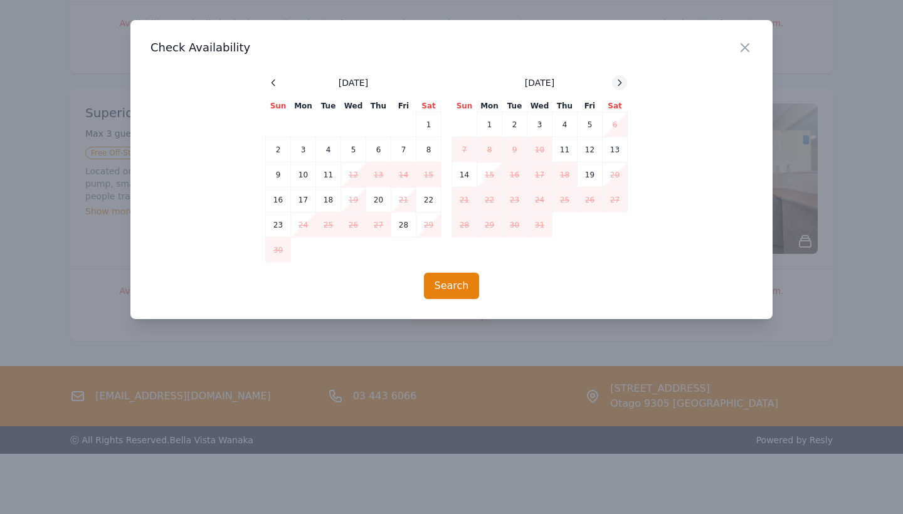
click at [617, 84] on icon at bounding box center [620, 83] width 10 height 10
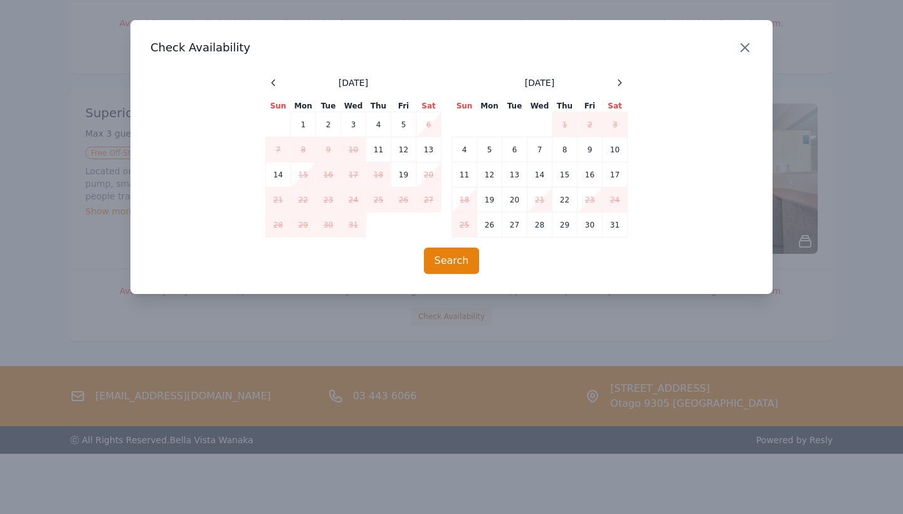
click at [742, 47] on icon "button" at bounding box center [745, 47] width 15 height 15
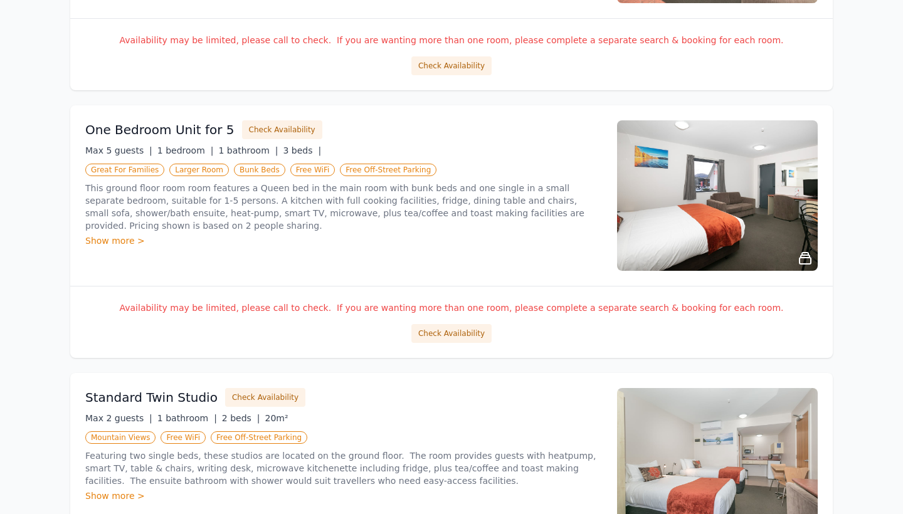
scroll to position [686, 0]
click at [442, 336] on button "Check Availability" at bounding box center [452, 334] width 80 height 19
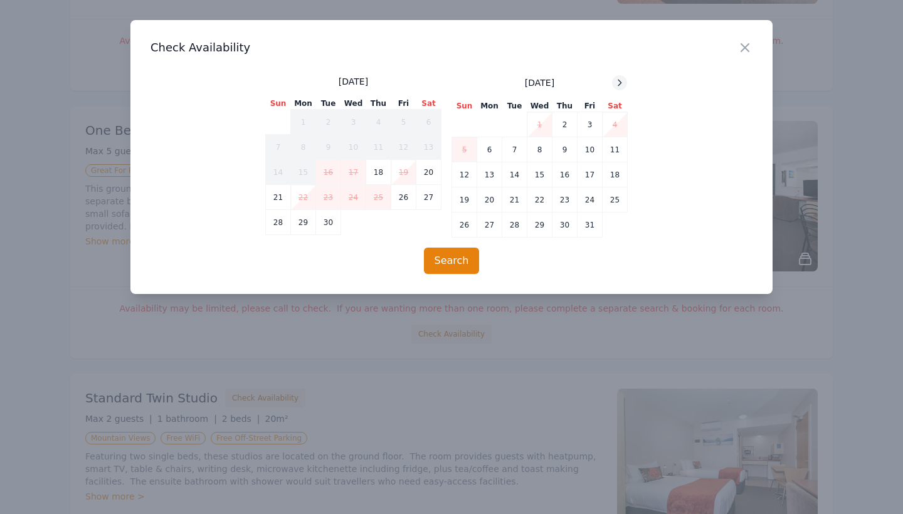
click at [619, 83] on icon at bounding box center [620, 83] width 10 height 10
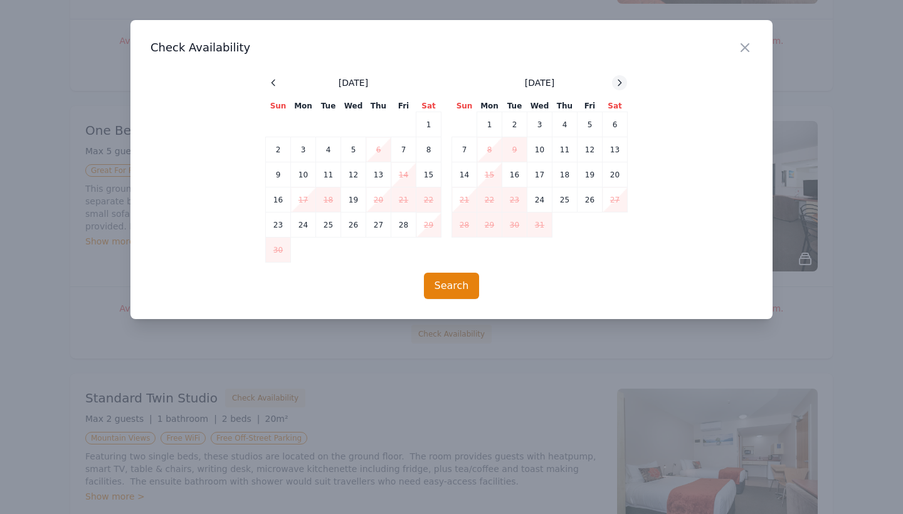
click at [619, 83] on icon at bounding box center [620, 83] width 10 height 10
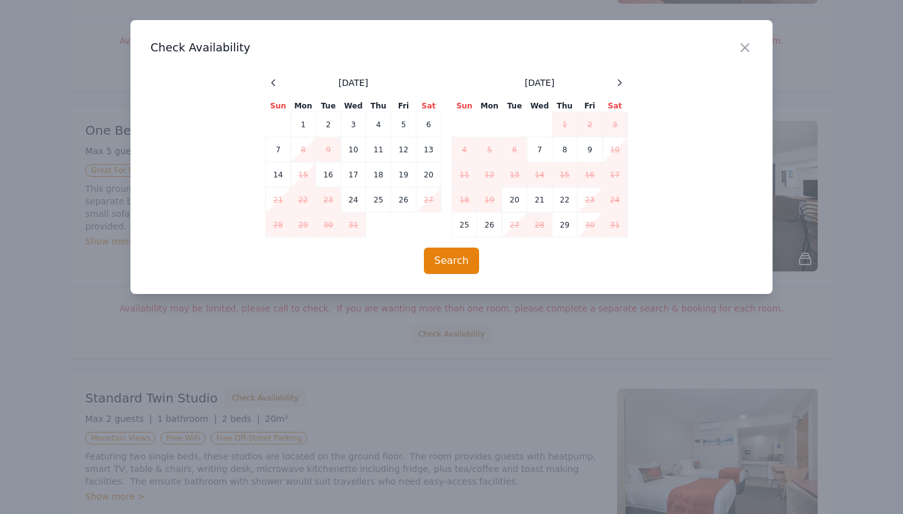
click at [444, 382] on div at bounding box center [451, 257] width 903 height 514
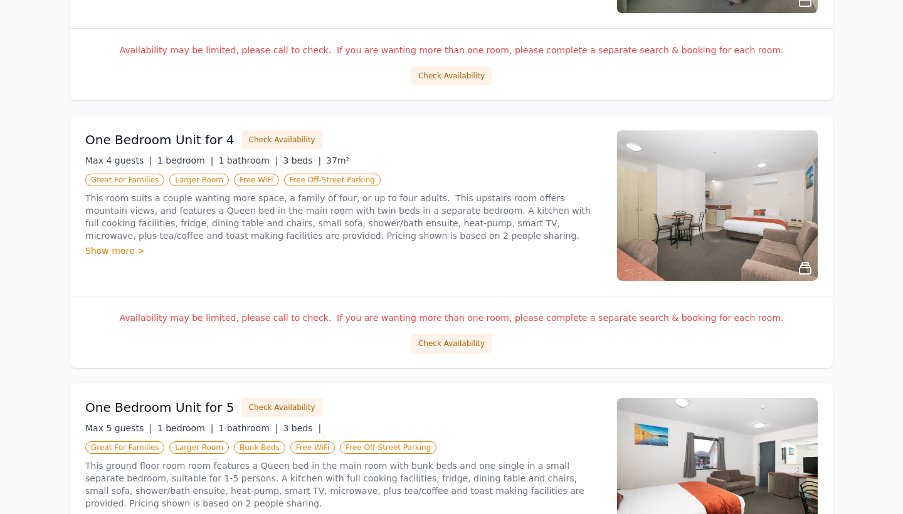
scroll to position [410, 0]
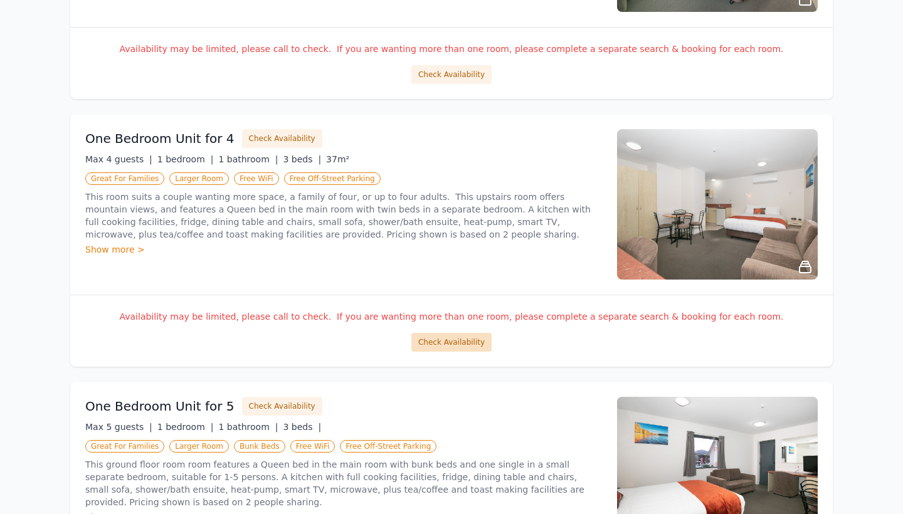
click at [445, 340] on button "Check Availability" at bounding box center [452, 342] width 80 height 19
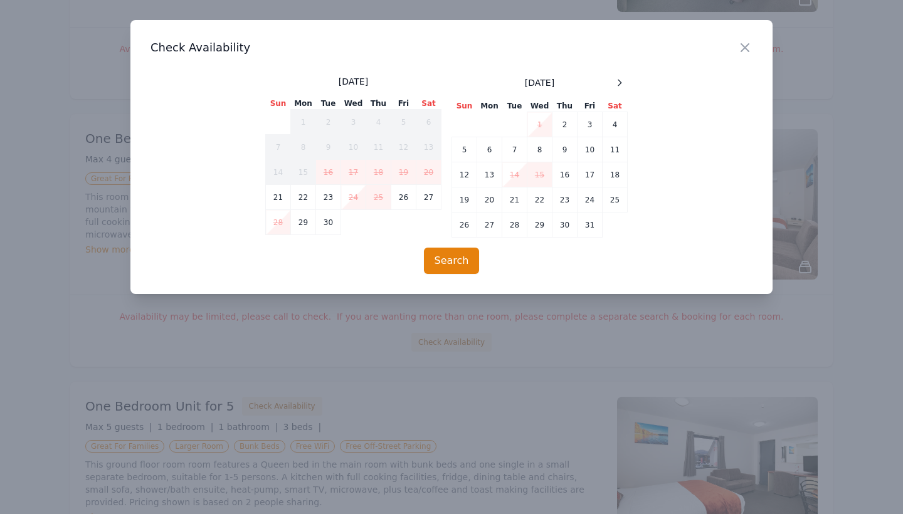
click at [610, 78] on div "October 2025" at bounding box center [540, 82] width 176 height 15
click at [616, 80] on icon at bounding box center [620, 83] width 10 height 10
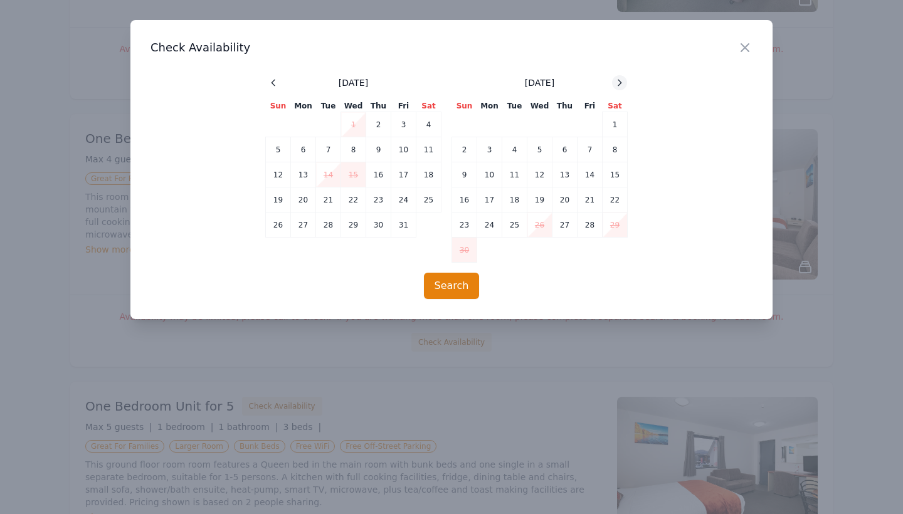
click at [616, 80] on icon at bounding box center [620, 83] width 10 height 10
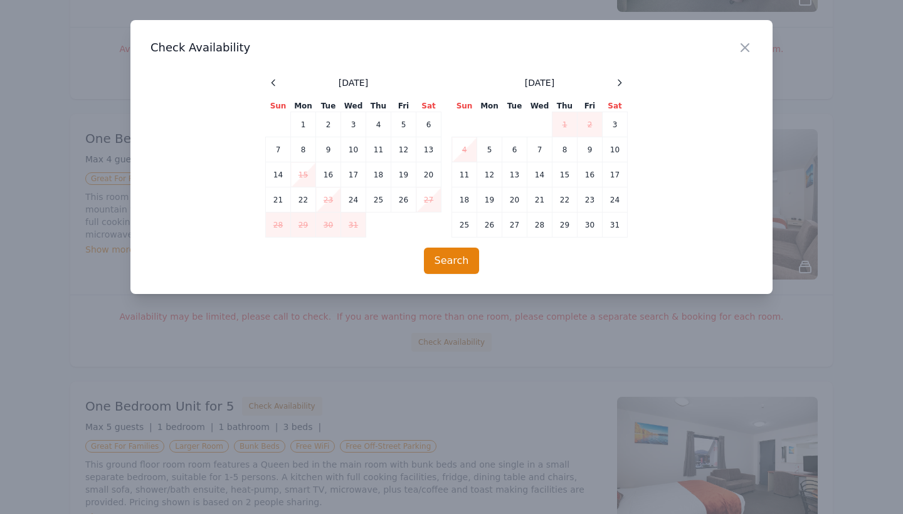
click at [550, 319] on div at bounding box center [451, 257] width 903 height 514
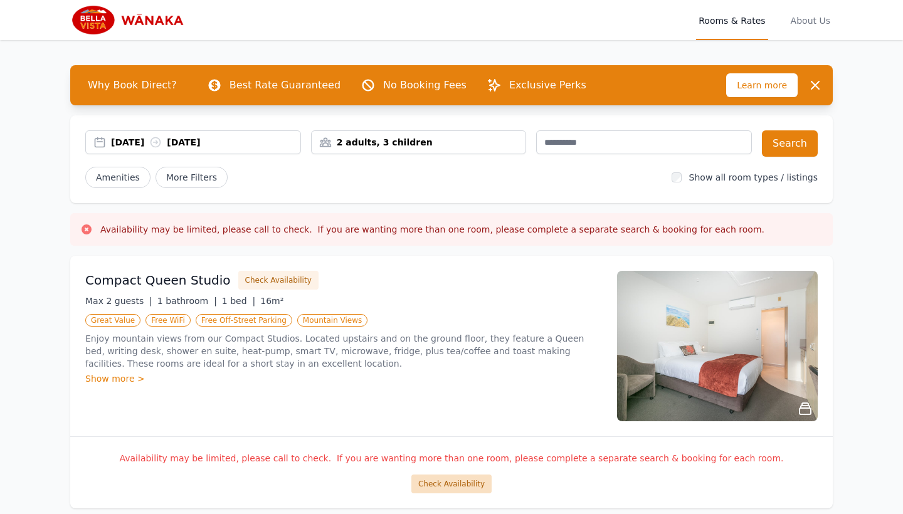
scroll to position [0, 0]
click at [443, 482] on button "Check Availability" at bounding box center [452, 484] width 80 height 19
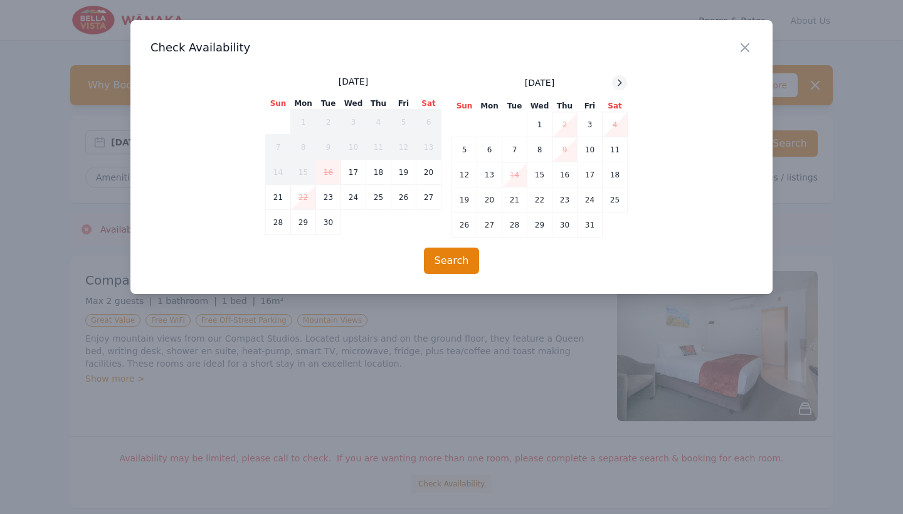
click at [612, 83] on div at bounding box center [619, 82] width 15 height 15
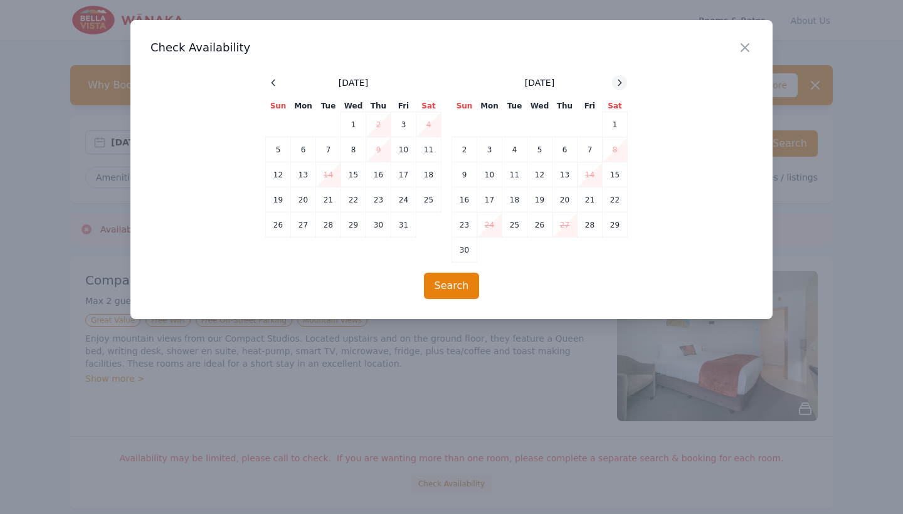
click at [615, 83] on icon at bounding box center [620, 83] width 10 height 10
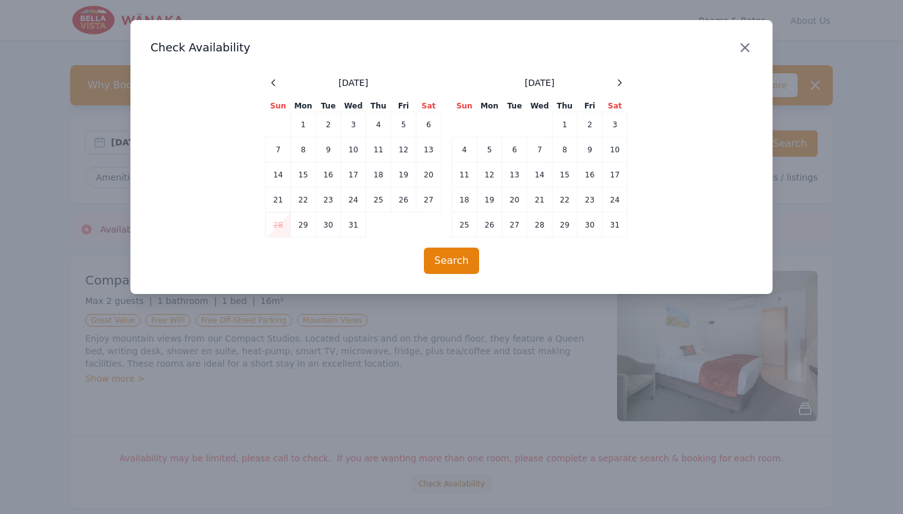
click at [750, 48] on icon "button" at bounding box center [745, 47] width 15 height 15
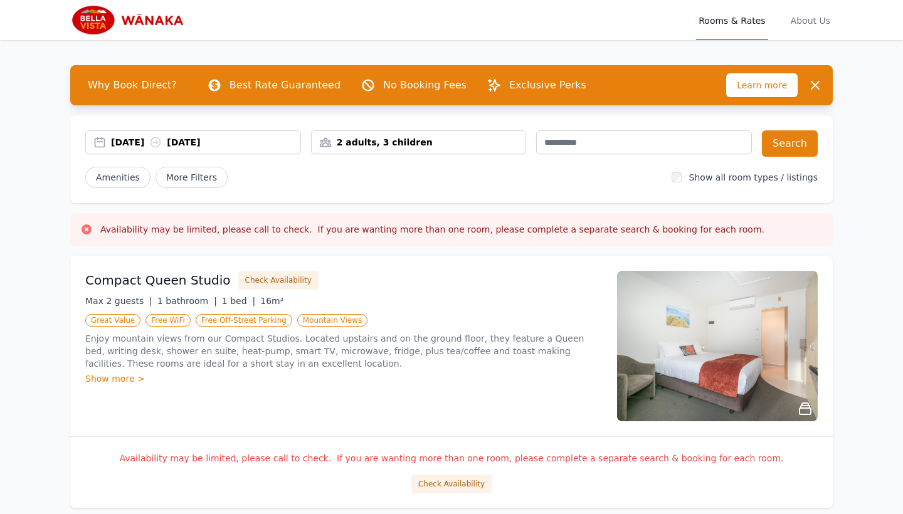
click at [815, 85] on icon "button" at bounding box center [816, 86] width 8 height 8
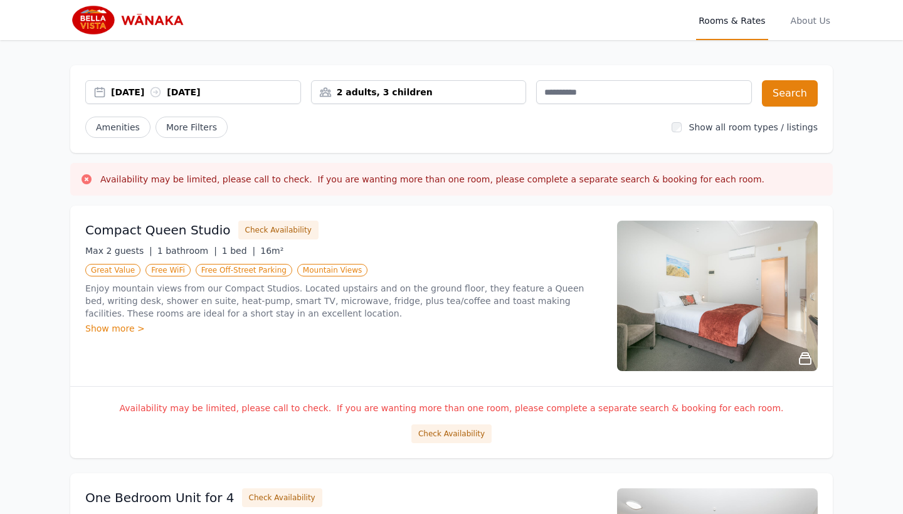
click at [504, 290] on p "Enjoy mountain views from our Compact Studios. Located upstairs and on the grou…" at bounding box center [343, 301] width 517 height 38
click at [128, 326] on div "Show more >" at bounding box center [343, 328] width 517 height 13
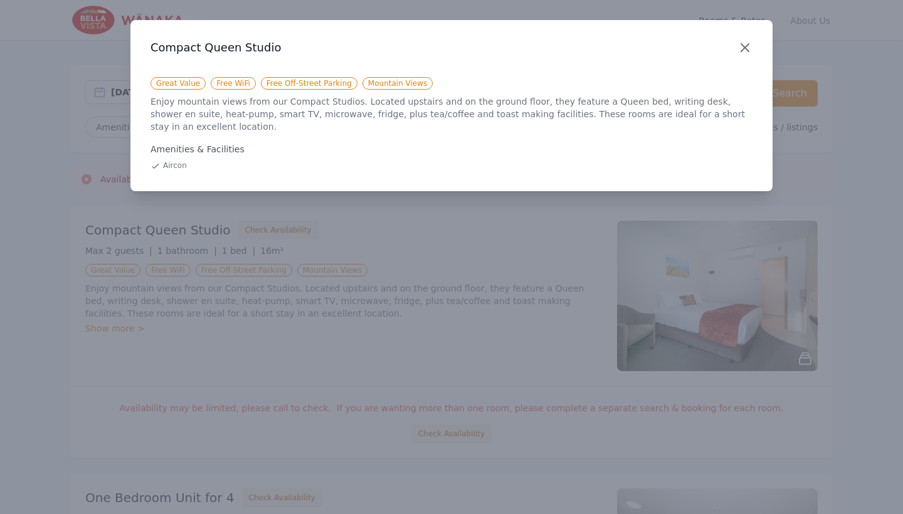
click at [746, 49] on icon "button" at bounding box center [746, 48] width 8 height 8
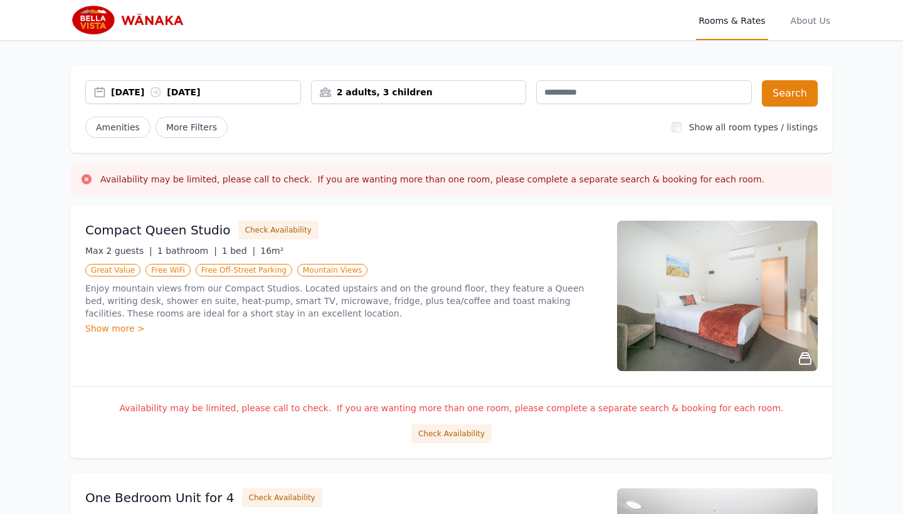
click at [454, 95] on div "2 adults, 3 children" at bounding box center [419, 92] width 215 height 13
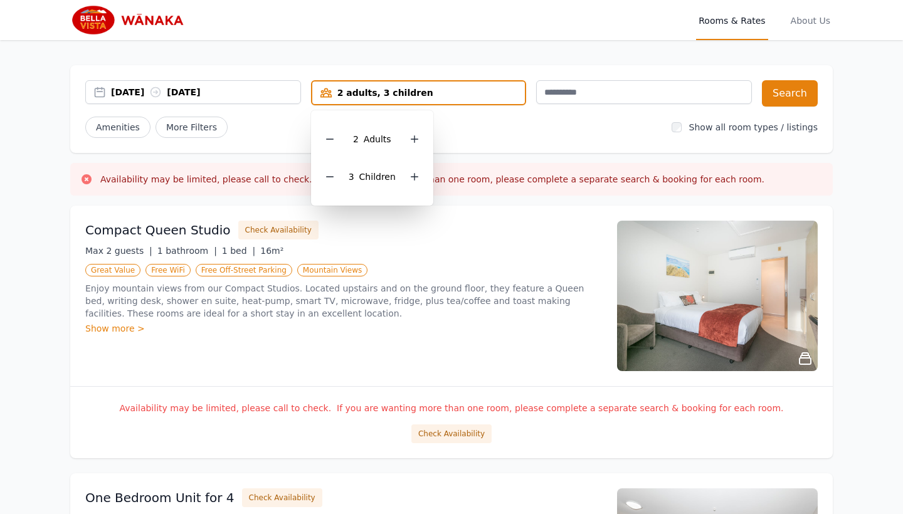
click at [488, 297] on p "Enjoy mountain views from our Compact Studios. Located upstairs and on the grou…" at bounding box center [343, 301] width 517 height 38
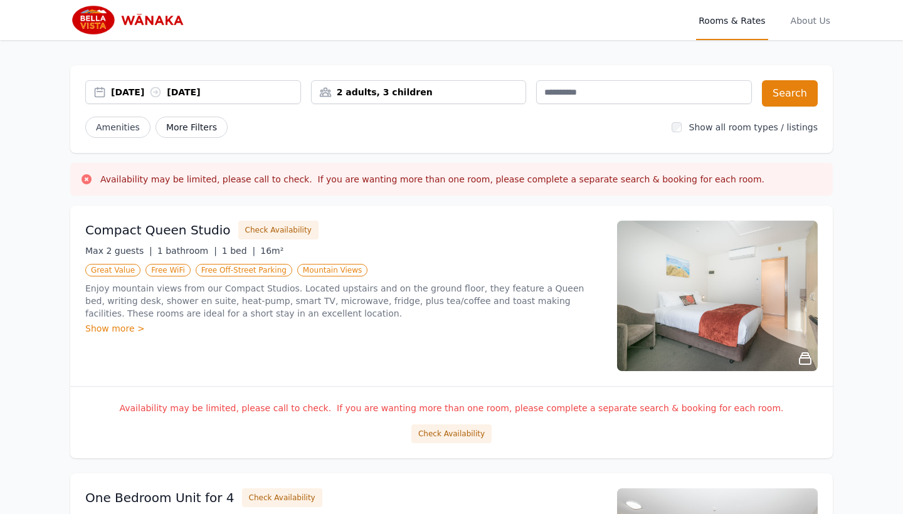
click at [213, 124] on span "More Filters" at bounding box center [192, 127] width 72 height 21
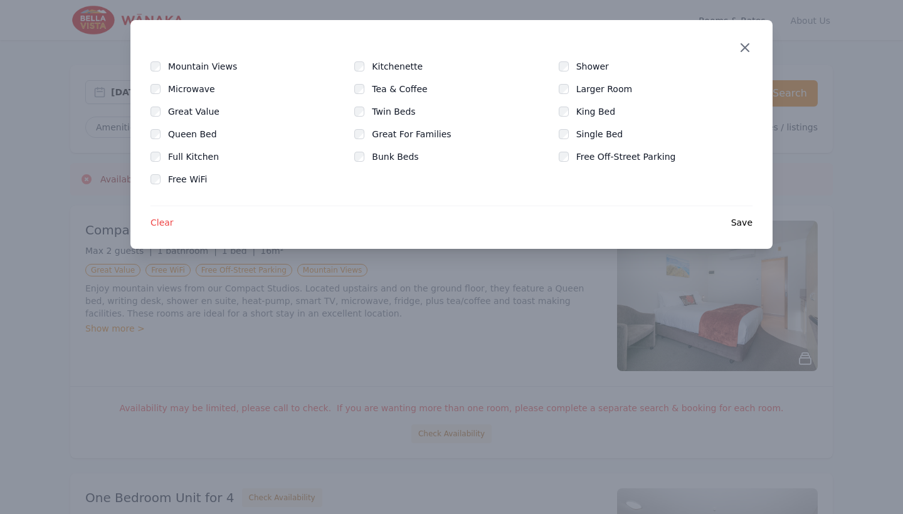
click at [744, 43] on icon "button" at bounding box center [745, 47] width 15 height 15
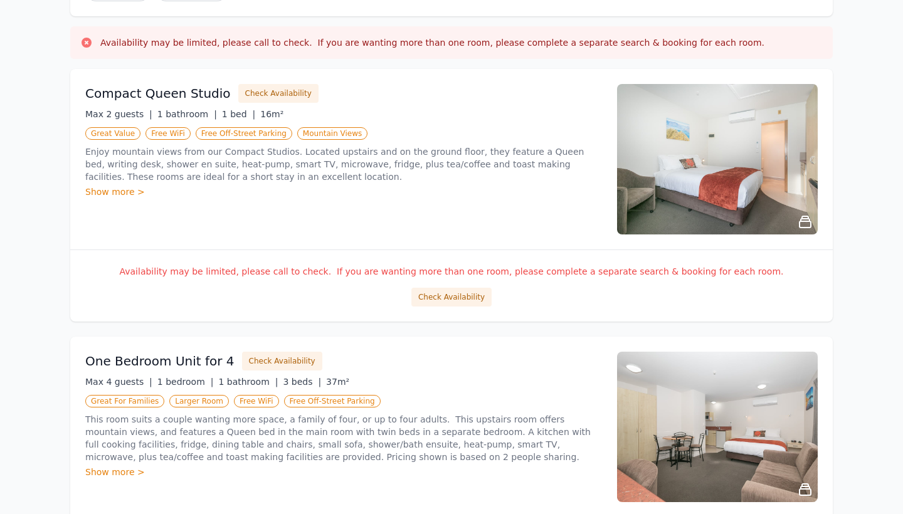
scroll to position [135, 0]
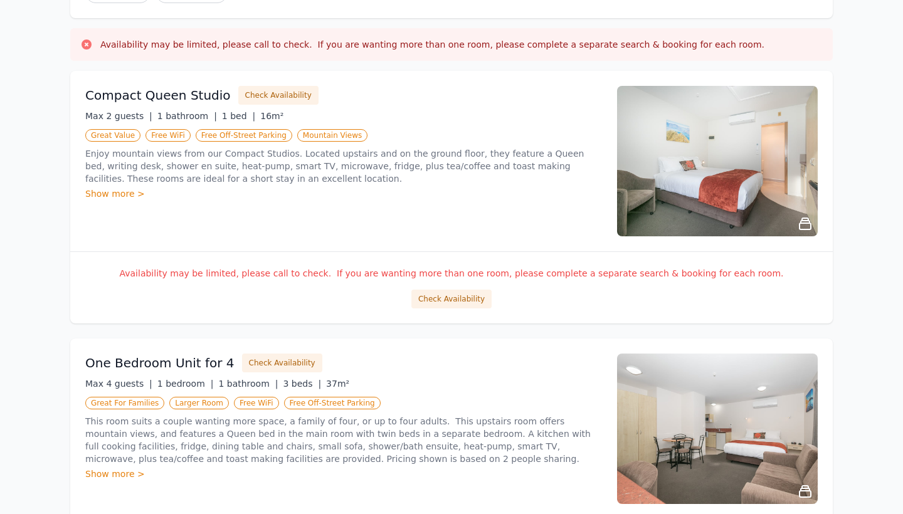
click at [393, 257] on div "Availability may be limited, please call to check. If you are wanting more than…" at bounding box center [451, 288] width 763 height 72
click at [392, 244] on div "Compact Queen Studio Check Availability Max 2 guests | 1 bathroom | 1 bed | 16m…" at bounding box center [451, 161] width 763 height 181
click at [136, 188] on div "Show more >" at bounding box center [343, 194] width 517 height 13
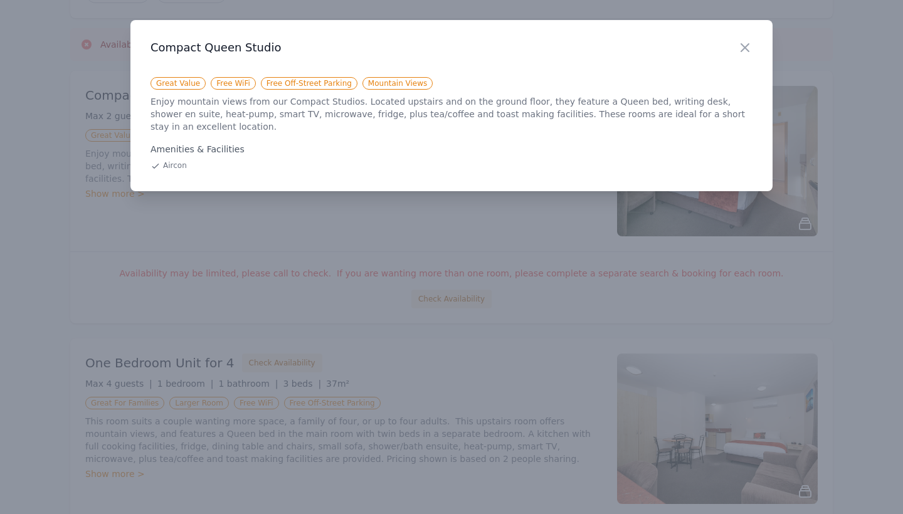
click at [228, 188] on div at bounding box center [451, 257] width 903 height 514
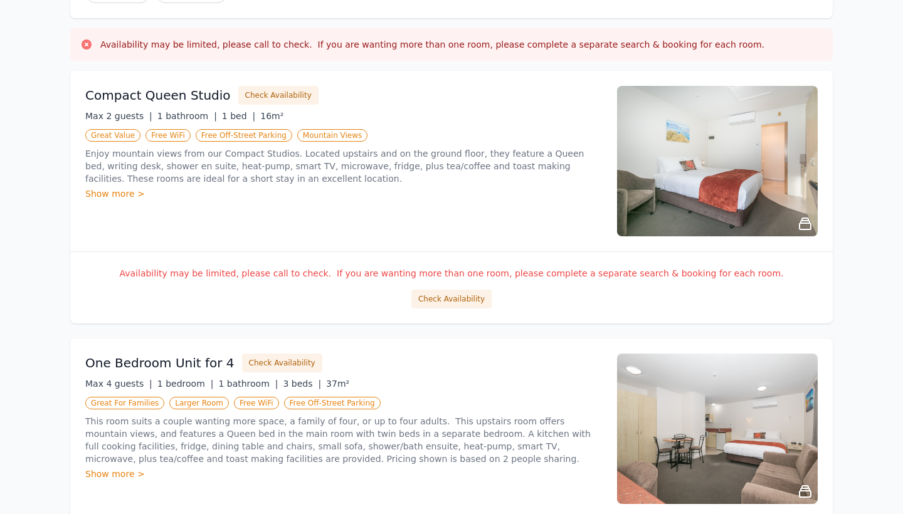
click at [140, 97] on h3 "Compact Queen Studio" at bounding box center [158, 96] width 146 height 18
click at [256, 104] on button "Check Availability" at bounding box center [278, 95] width 80 height 19
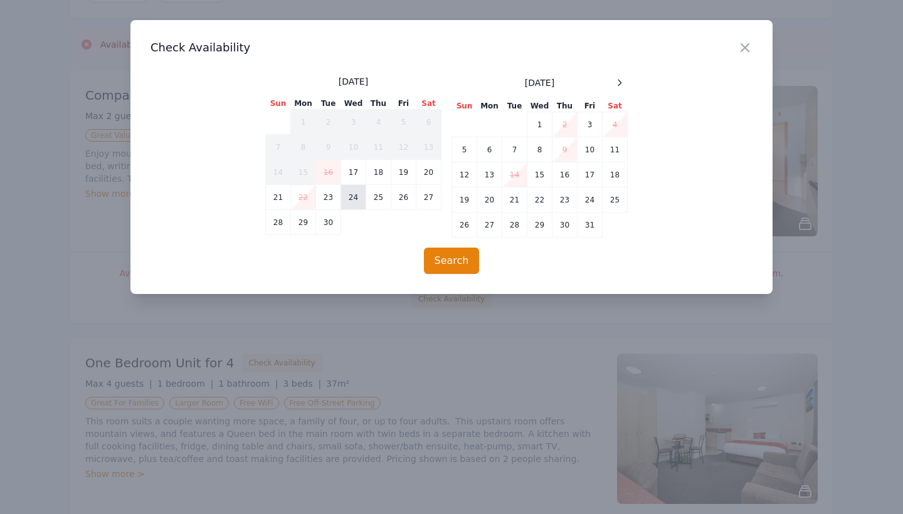
click at [350, 195] on td "24" at bounding box center [353, 197] width 25 height 25
click at [350, 196] on td "24" at bounding box center [353, 197] width 25 height 25
click at [622, 89] on div at bounding box center [619, 82] width 15 height 15
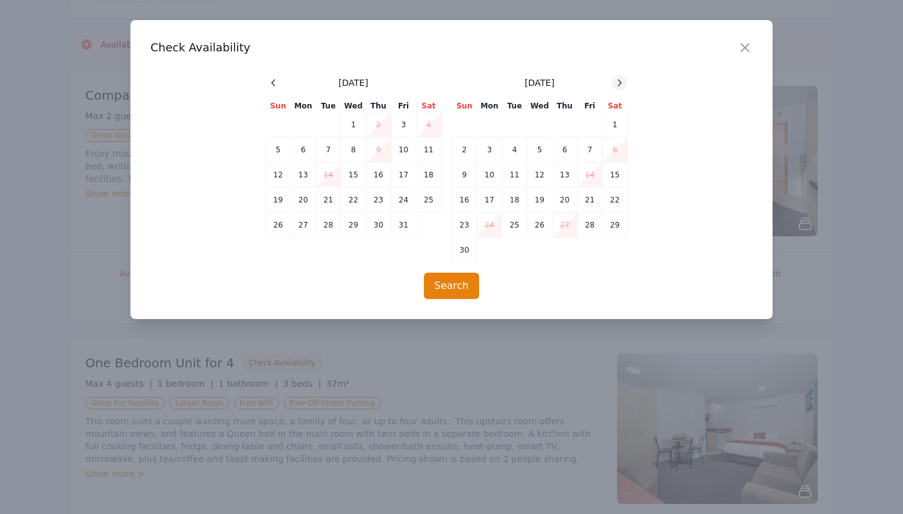
click at [622, 89] on div at bounding box center [619, 82] width 15 height 15
click at [622, 87] on icon at bounding box center [620, 83] width 10 height 10
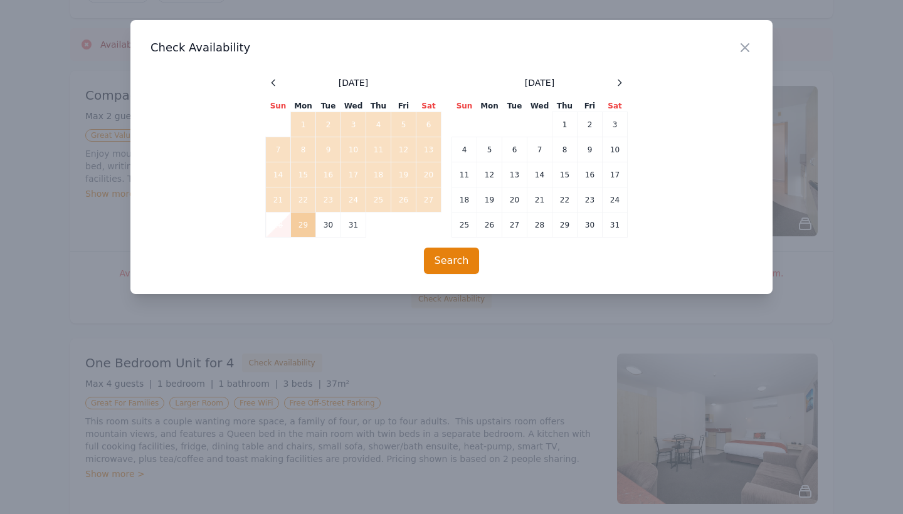
click at [310, 226] on td "29" at bounding box center [303, 225] width 25 height 25
click at [596, 130] on td "2" at bounding box center [590, 124] width 25 height 25
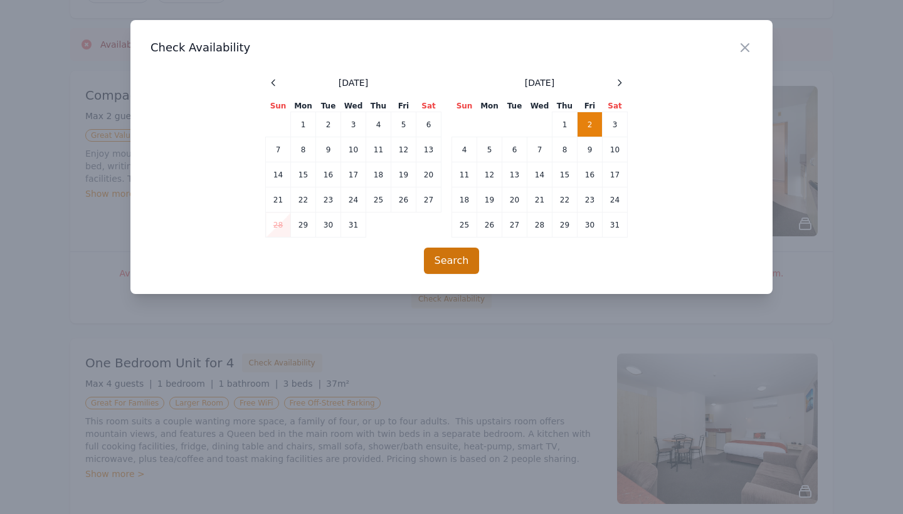
click at [452, 264] on button "Search" at bounding box center [452, 261] width 56 height 26
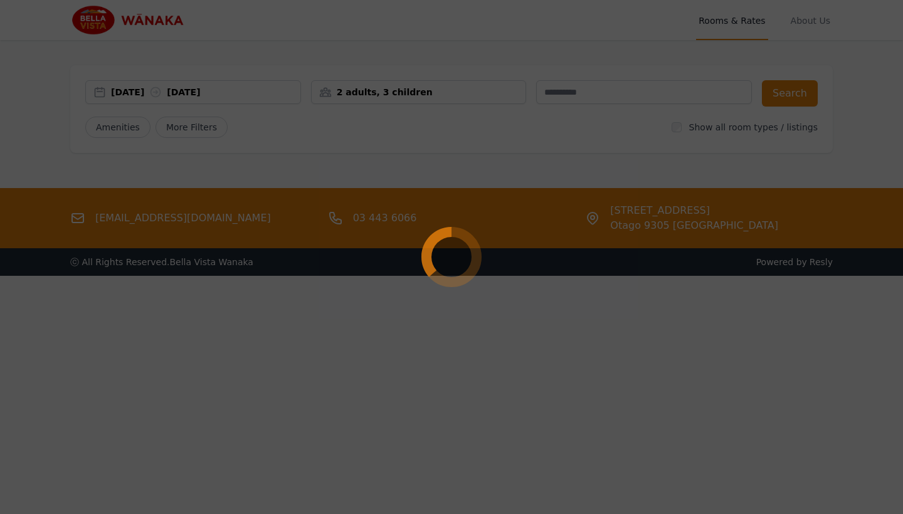
scroll to position [0, 0]
click at [208, 141] on div at bounding box center [451, 257] width 903 height 514
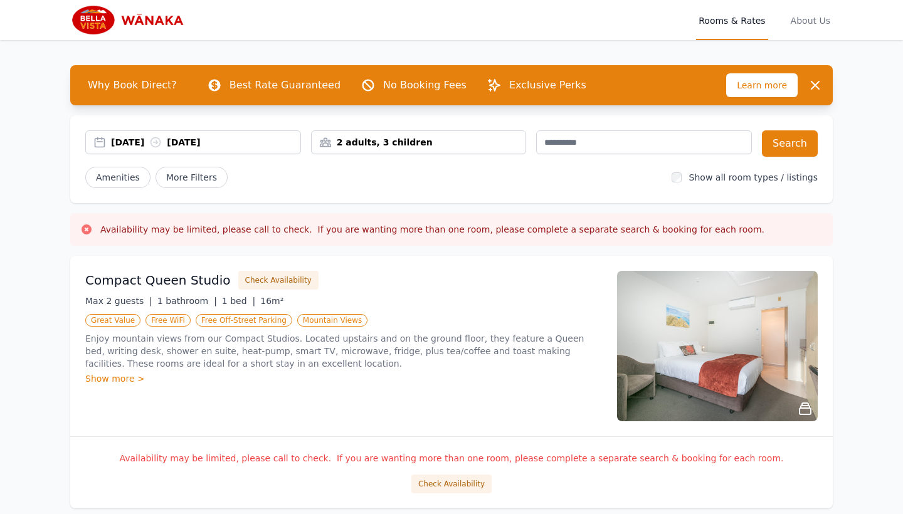
click at [400, 90] on p "No Booking Fees" at bounding box center [424, 85] width 83 height 15
click at [814, 77] on button "Dismiss" at bounding box center [815, 85] width 25 height 25
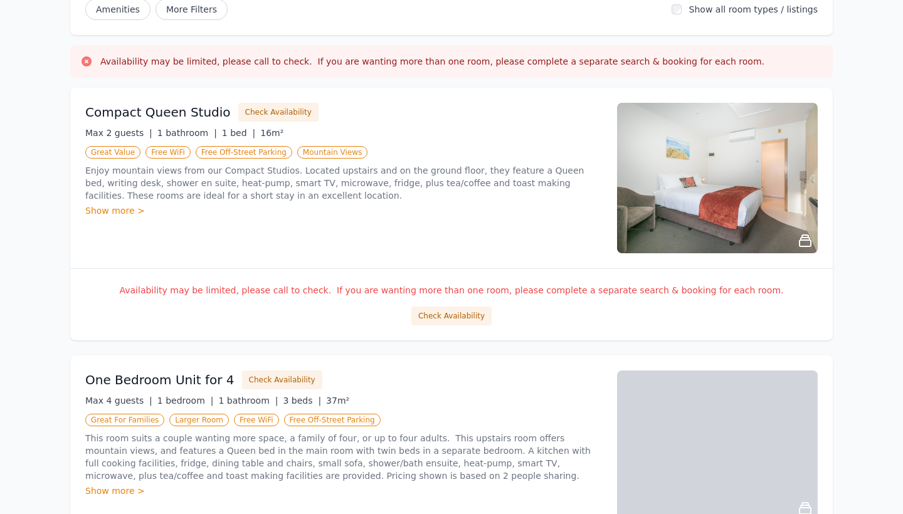
scroll to position [117, 0]
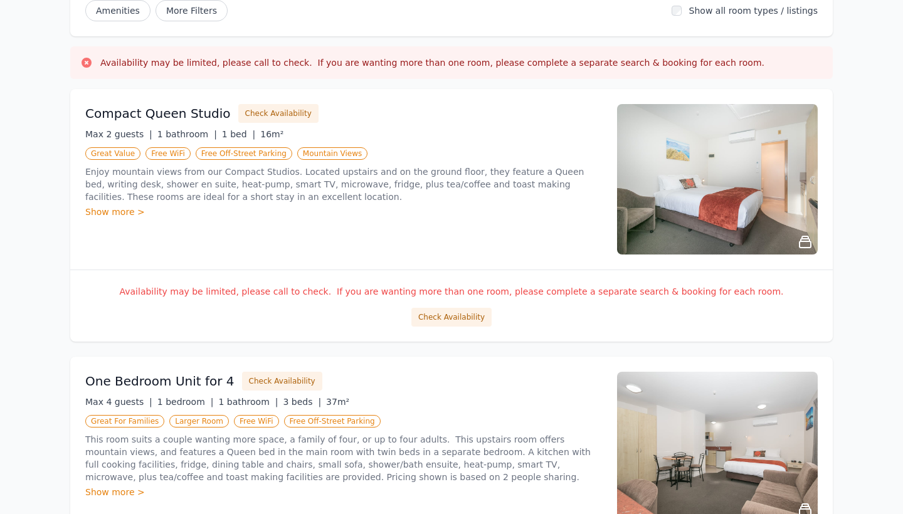
click at [804, 248] on icon at bounding box center [805, 242] width 11 height 11
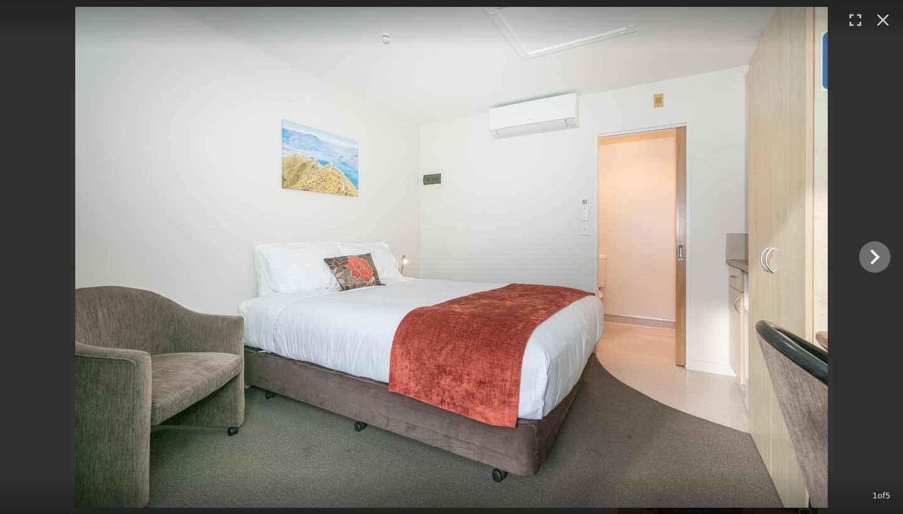
click at [885, 252] on icon "Show slide 2 of 5" at bounding box center [875, 257] width 30 height 30
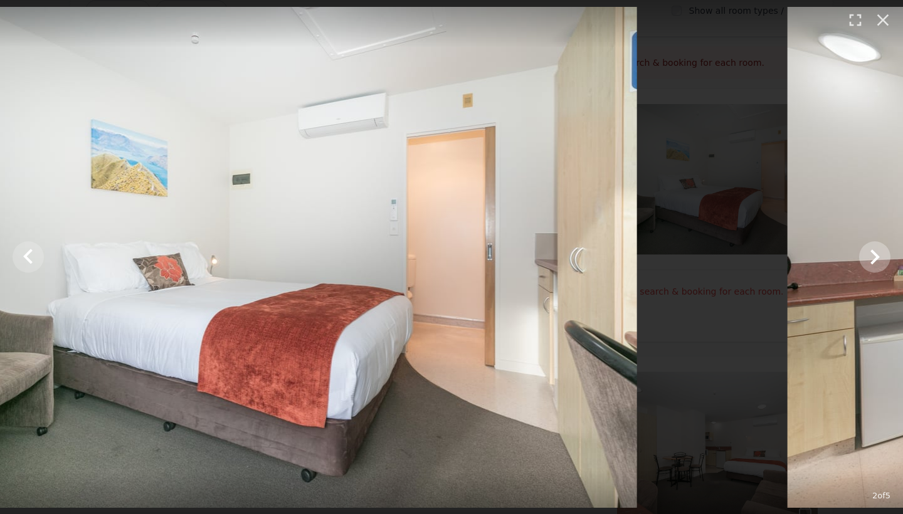
click at [885, 252] on icon "Show slide 3 of 5" at bounding box center [875, 257] width 30 height 30
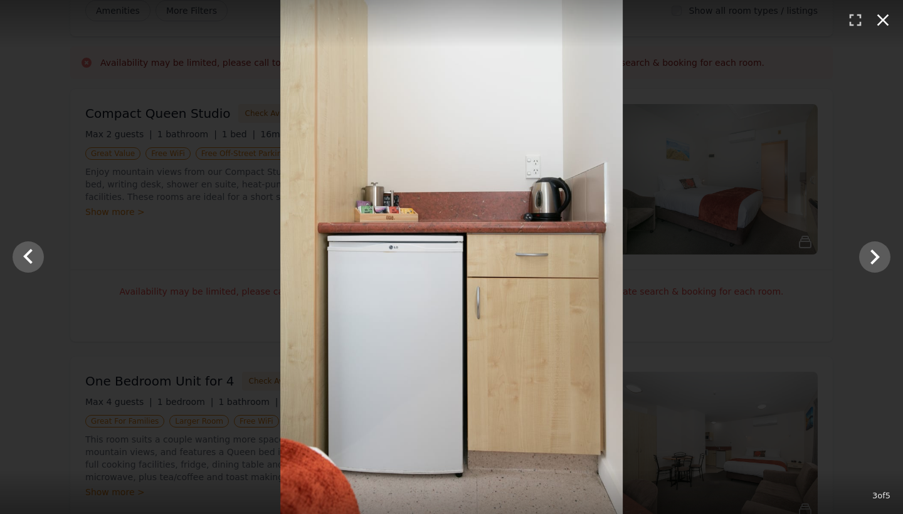
click at [885, 23] on icon "button" at bounding box center [883, 20] width 20 height 20
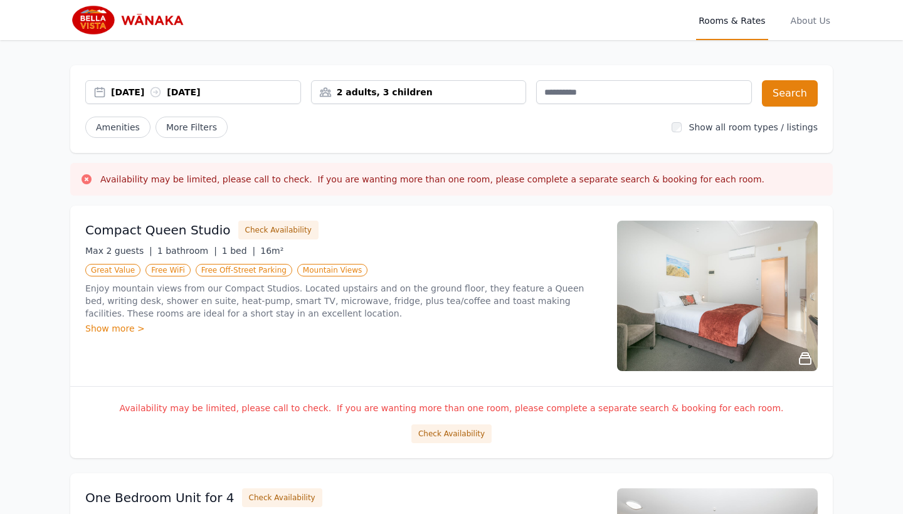
scroll to position [0, 0]
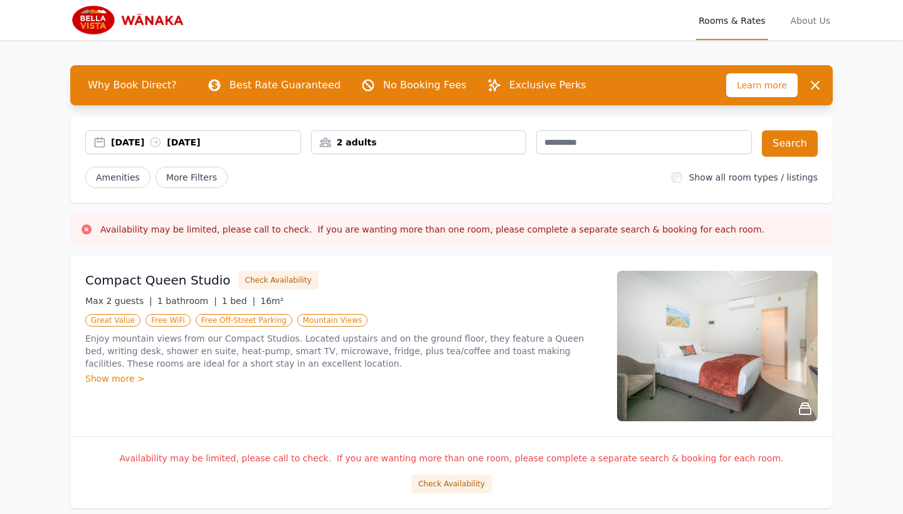
click at [217, 349] on p "Enjoy mountain views from our Compact Studios. Located upstairs and on the grou…" at bounding box center [343, 352] width 517 height 38
click at [198, 283] on h3 "Compact Queen Studio" at bounding box center [158, 281] width 146 height 18
click at [274, 280] on button "Check Availability" at bounding box center [278, 280] width 80 height 19
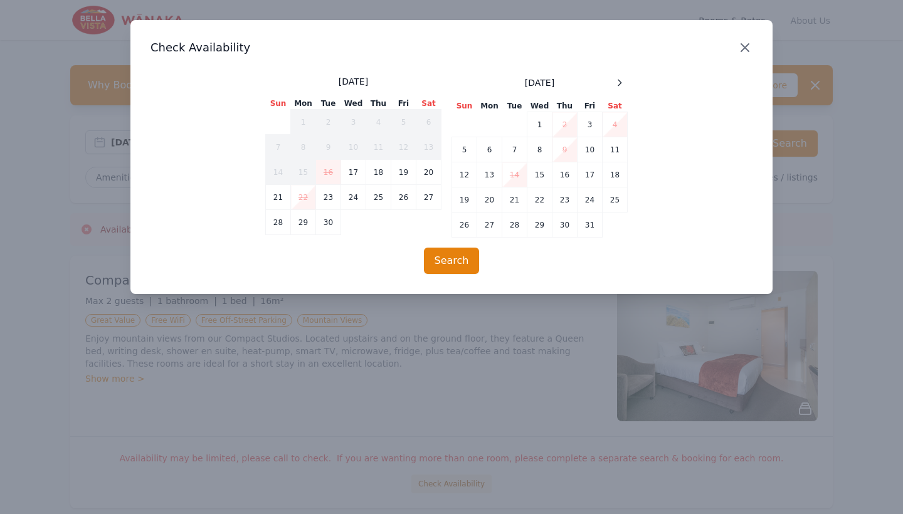
click at [744, 50] on icon "button" at bounding box center [746, 48] width 8 height 8
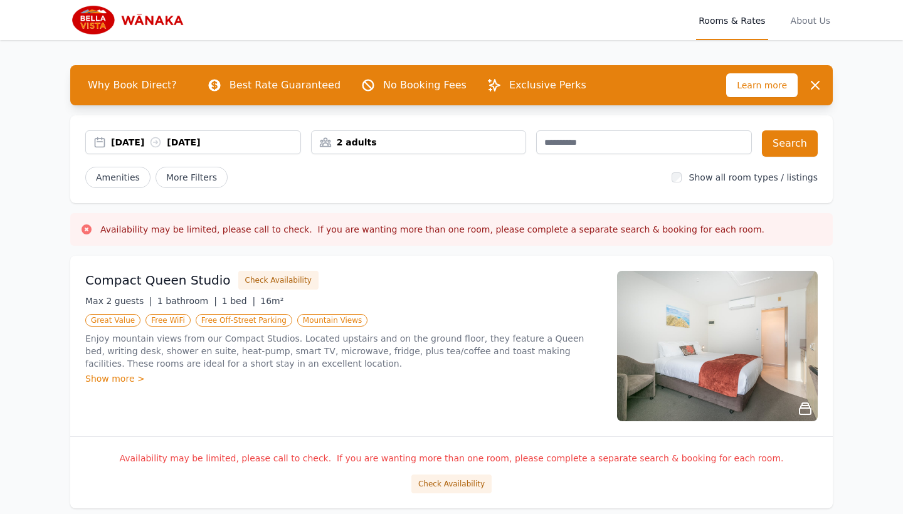
click at [285, 403] on div "Compact Queen Studio Check Availability Max 2 guests | 1 bathroom | 1 bed | 16m…" at bounding box center [343, 346] width 517 height 151
click at [152, 368] on p "Enjoy mountain views from our Compact Studios. Located upstairs and on the grou…" at bounding box center [343, 352] width 517 height 38
click at [169, 360] on p "Enjoy mountain views from our Compact Studios. Located upstairs and on the grou…" at bounding box center [343, 352] width 517 height 38
click at [164, 307] on div "Compact Queen Studio Check Availability Max 2 guests | 1 bathroom | 1 bed | 16m…" at bounding box center [343, 346] width 517 height 151
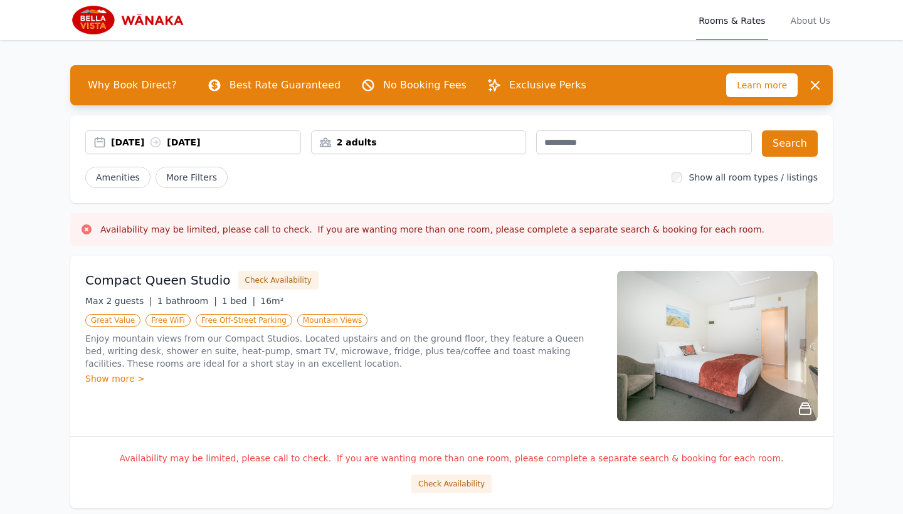
click at [223, 312] on div "Compact Queen Studio Check Availability Max 2 guests | 1 bathroom | 1 bed | 16m…" at bounding box center [343, 346] width 517 height 151
click at [258, 312] on ul "Great Value Free WiFi Free Off-Street Parking Mountain Views" at bounding box center [343, 319] width 517 height 15
click at [187, 303] on span "1 bathroom |" at bounding box center [187, 301] width 60 height 10
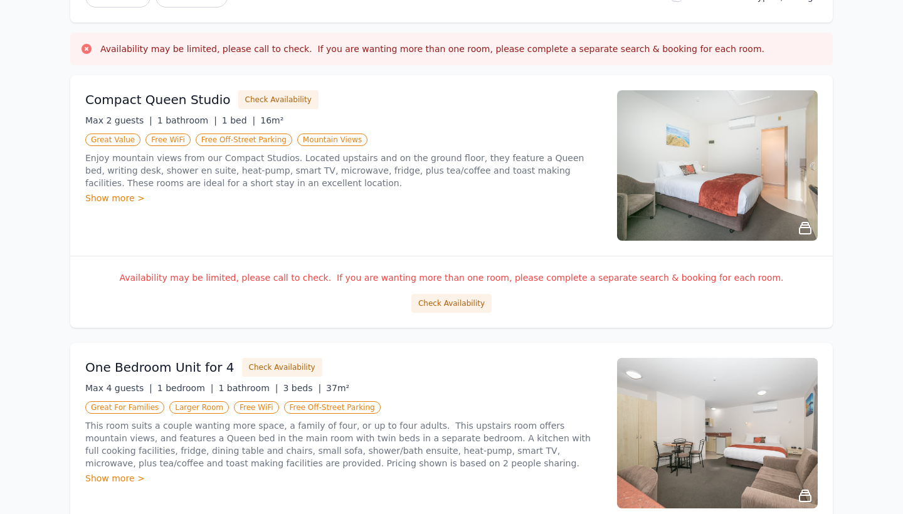
scroll to position [180, 0]
click at [308, 269] on div "Availability may be limited, please call to check. If you are wanting more than…" at bounding box center [451, 293] width 763 height 72
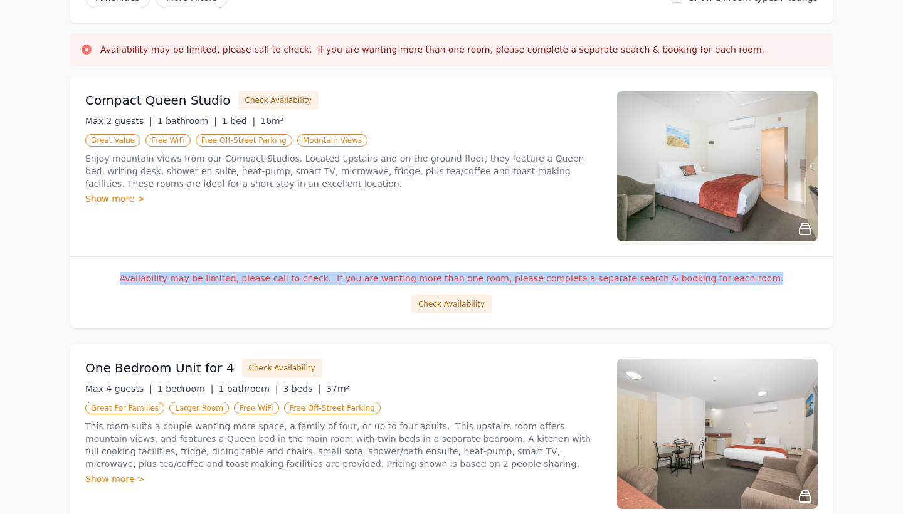
click at [308, 269] on div "Availability may be limited, please call to check. If you are wanting more than…" at bounding box center [451, 293] width 763 height 72
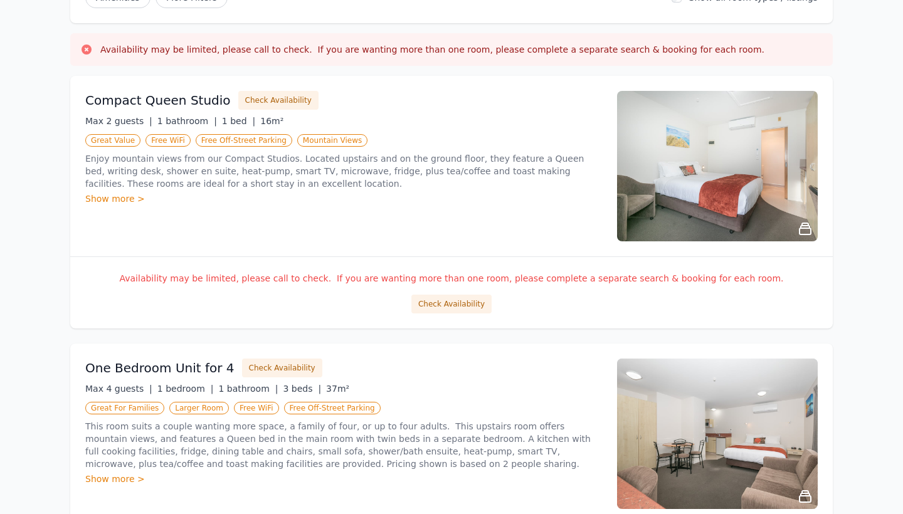
click at [322, 295] on div "Check Availability" at bounding box center [451, 304] width 733 height 19
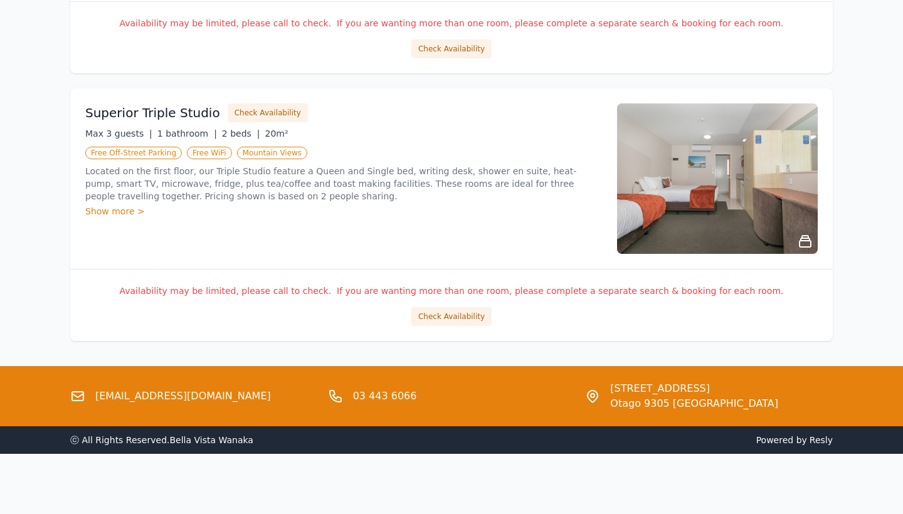
scroll to position [1507, 0]
click at [501, 220] on div "Superior Triple Studio Check Availability Max 3 guests | 1 bathroom | 2 beds | …" at bounding box center [343, 179] width 517 height 151
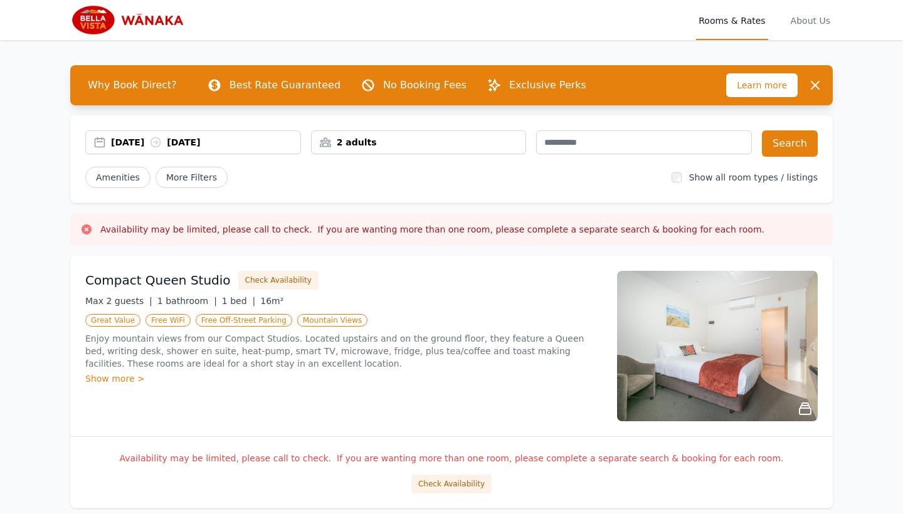
scroll to position [0, 0]
click at [360, 233] on h3 "Availability may be limited, please call to check. If you are wanting more than…" at bounding box center [432, 229] width 664 height 13
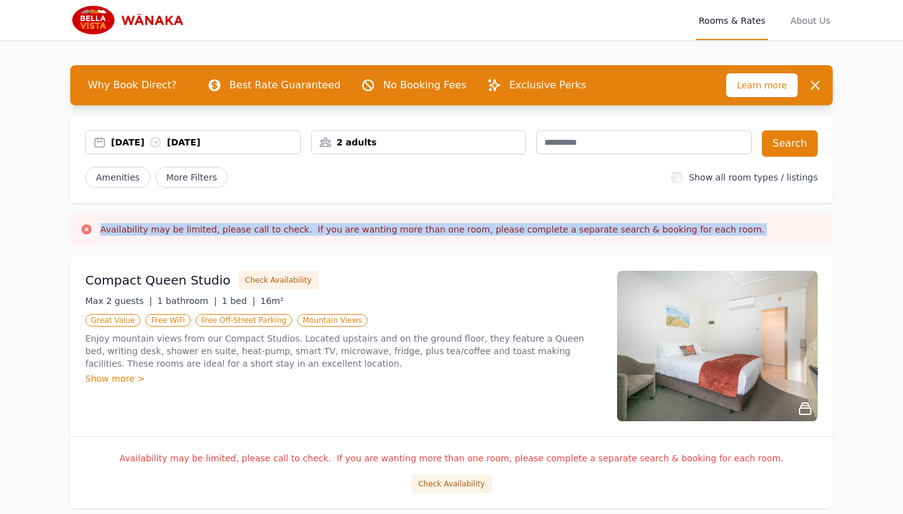
click at [360, 233] on h3 "Availability may be limited, please call to check. If you are wanting more than…" at bounding box center [432, 229] width 664 height 13
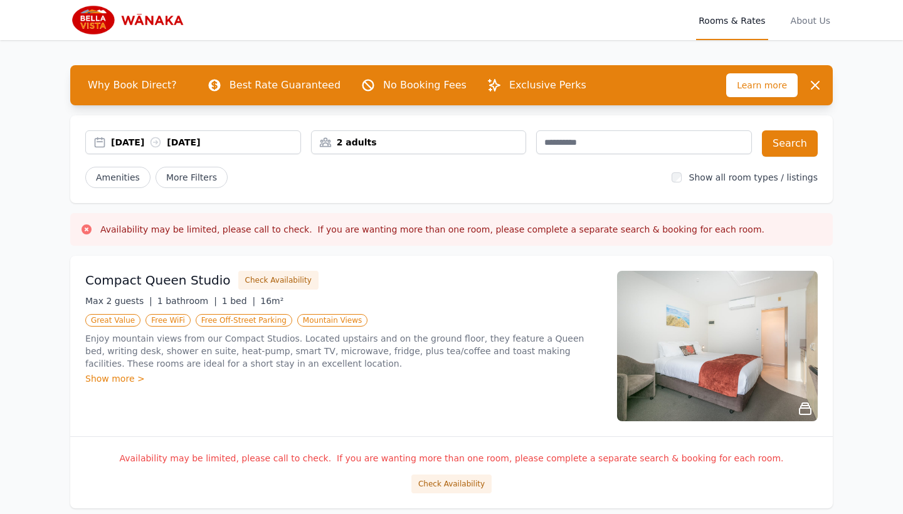
click at [359, 315] on ul "Great Value Free WiFi Free Off-Street Parking Mountain Views" at bounding box center [343, 319] width 517 height 15
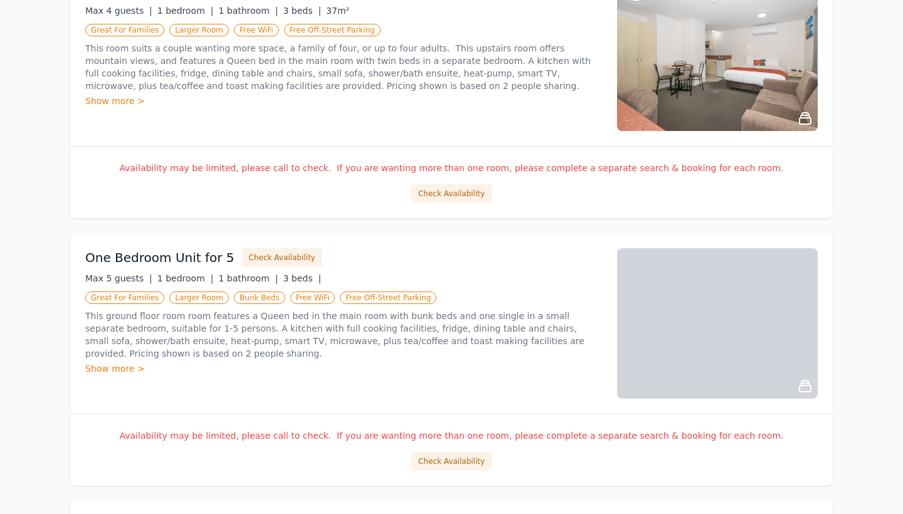
scroll to position [558, 0]
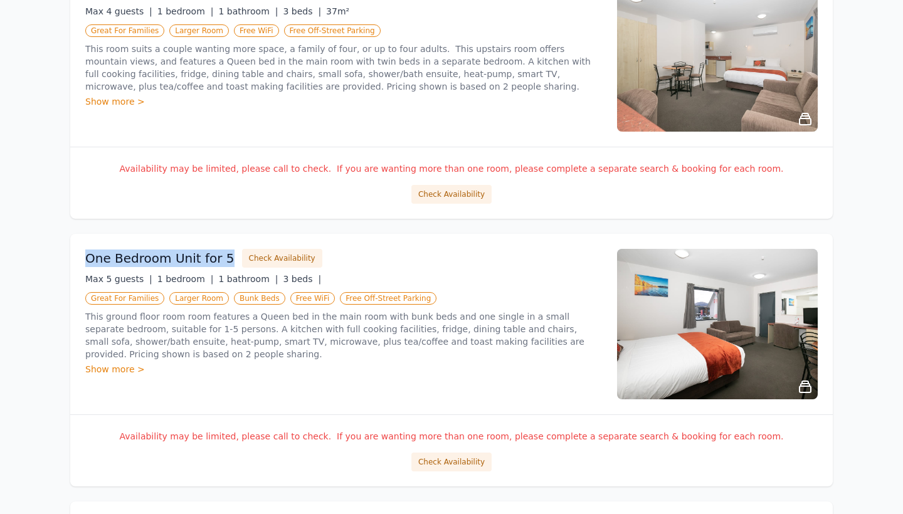
drag, startPoint x: 220, startPoint y: 258, endPoint x: 75, endPoint y: 261, distance: 144.9
click at [75, 261] on div "One Bedroom Unit for 5 Check Availability Max 5 guests | 1 bedroom | 1 bathroom…" at bounding box center [451, 324] width 763 height 181
copy h3 "One Bedroom Unit for 5"
